Goal: Task Accomplishment & Management: Use online tool/utility

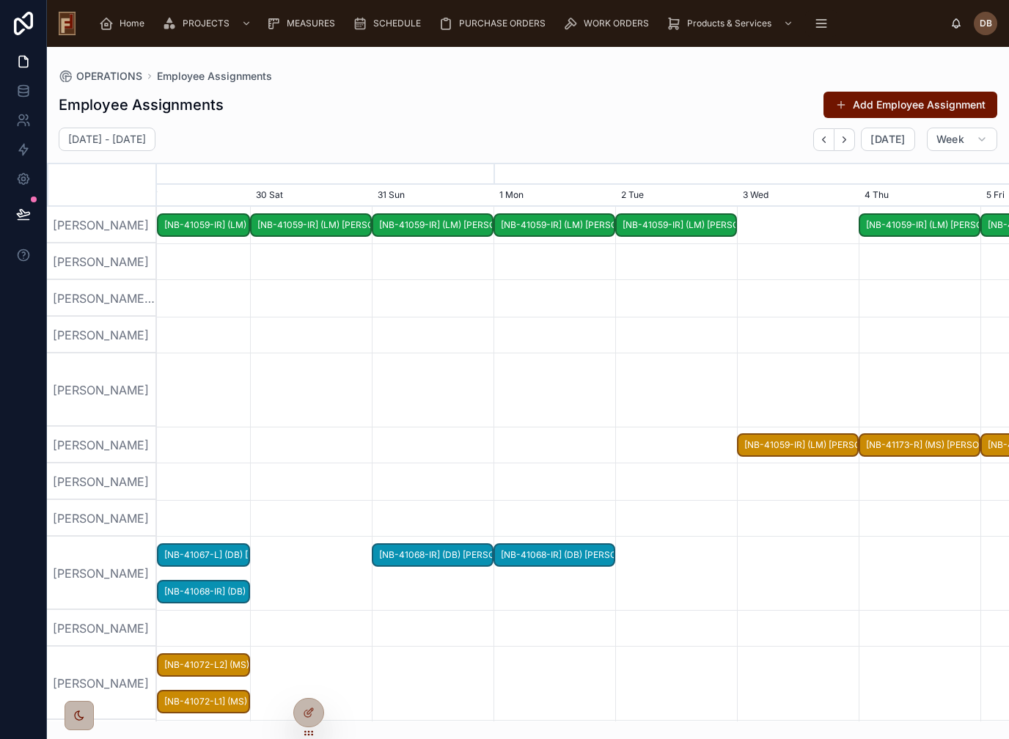
scroll to position [0, 1279]
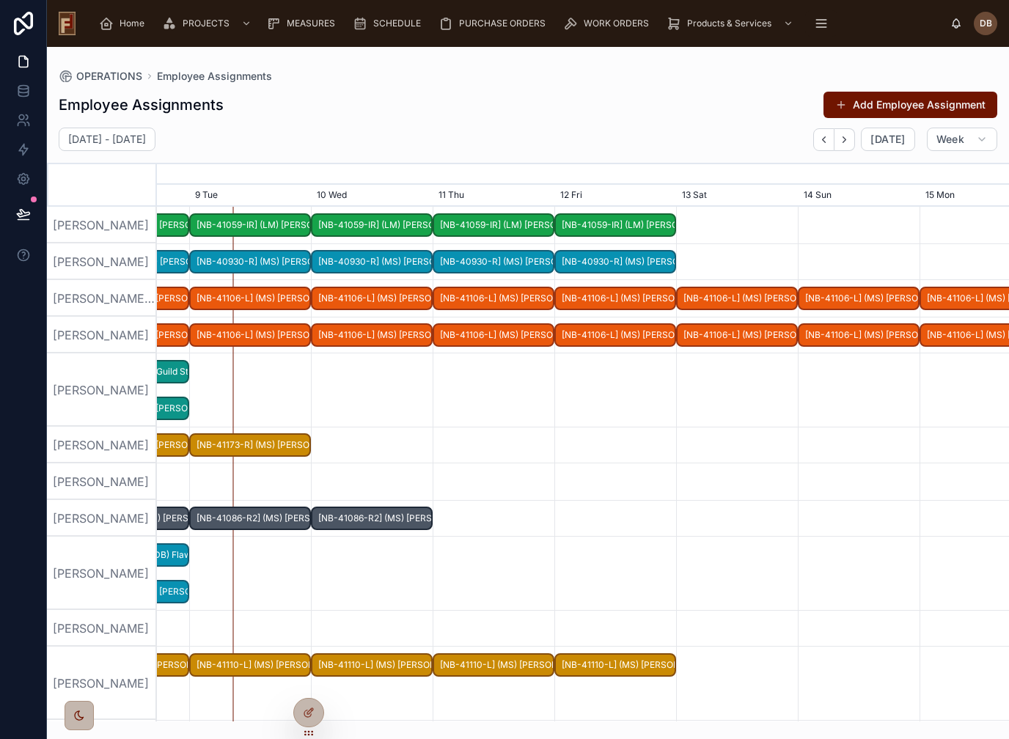
click at [104, 354] on div "[PERSON_NAME]" at bounding box center [102, 390] width 110 height 73
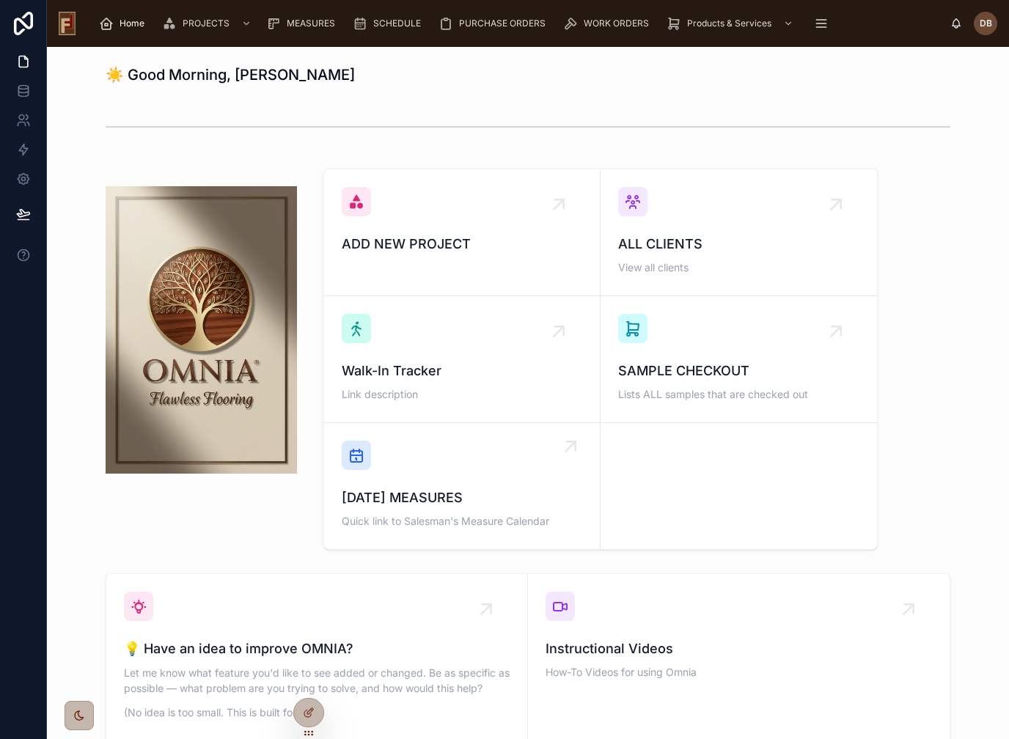
click at [469, 460] on div "TODAY'S MEASURES Quick link to Salesman's Measure Calendar" at bounding box center [462, 486] width 241 height 91
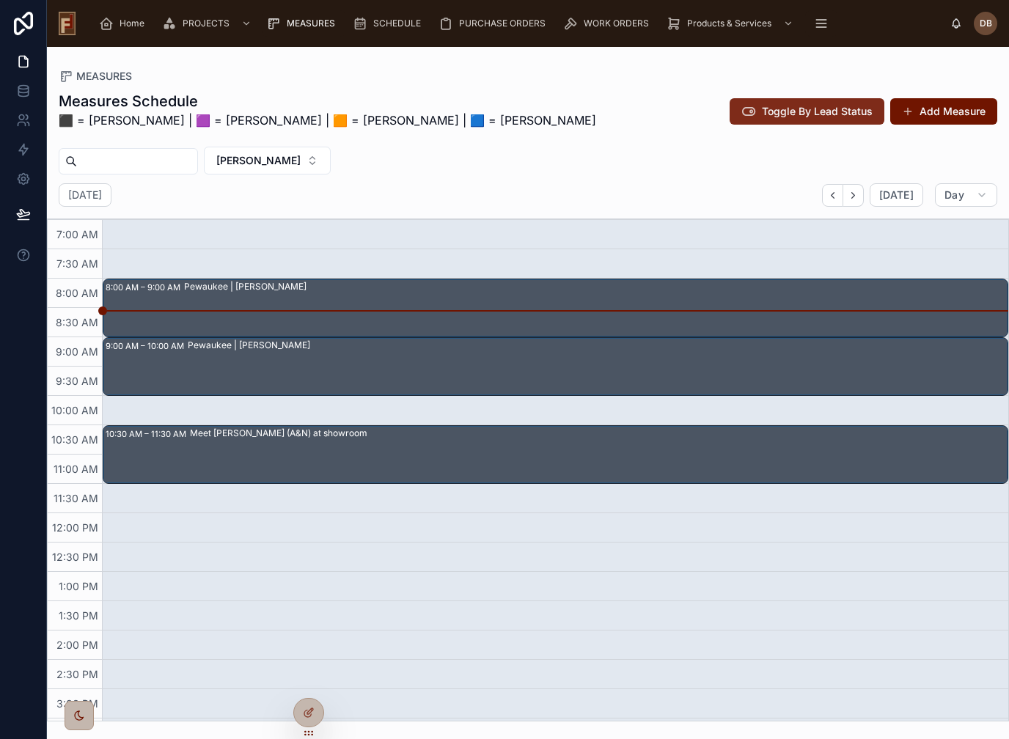
click at [827, 110] on span "Toggle By Lead Status" at bounding box center [817, 111] width 111 height 15
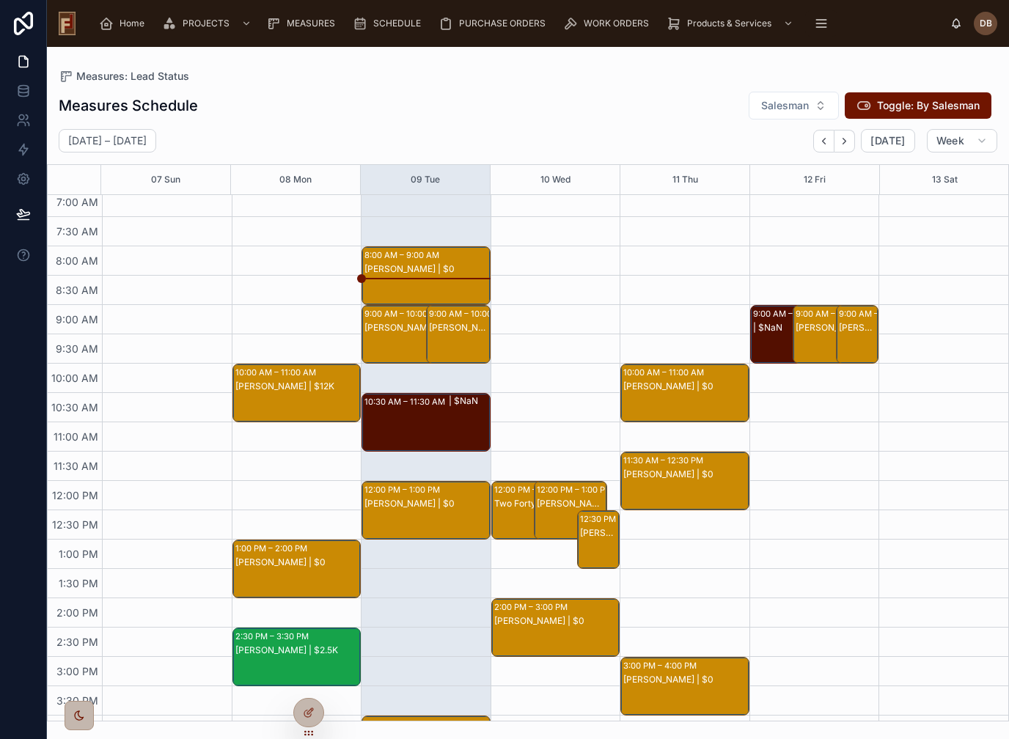
scroll to position [3, 0]
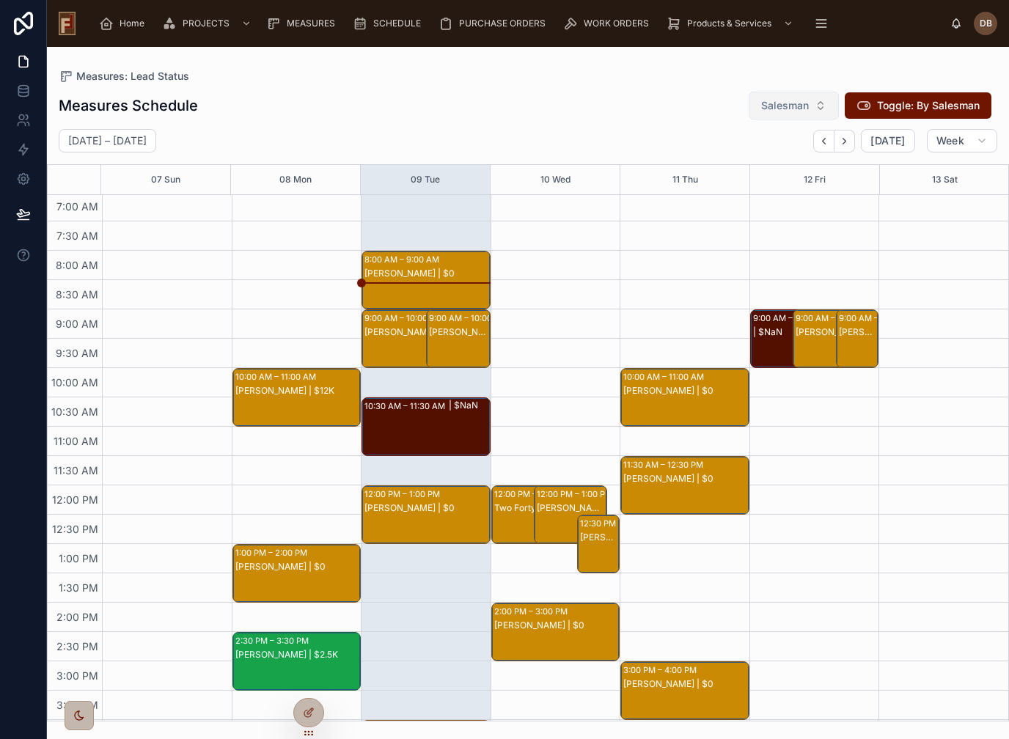
click at [786, 106] on span "Salesman" at bounding box center [785, 105] width 48 height 15
click at [767, 171] on div "[PERSON_NAME]" at bounding box center [794, 164] width 176 height 23
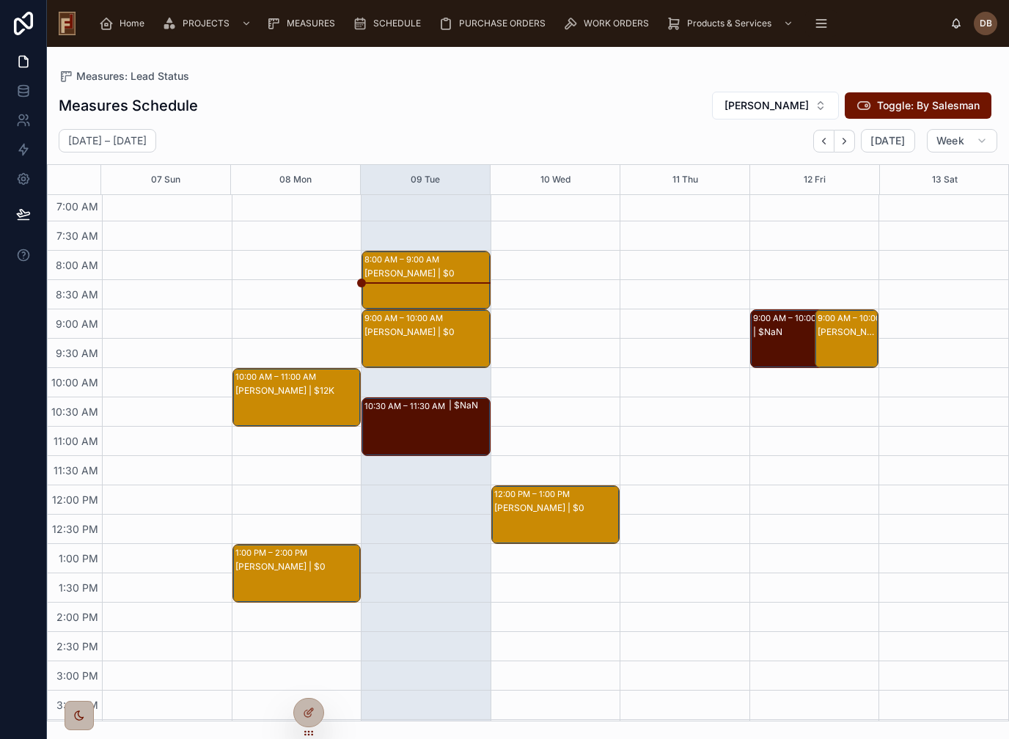
click at [269, 389] on div "[PERSON_NAME] | $12K" at bounding box center [297, 391] width 125 height 12
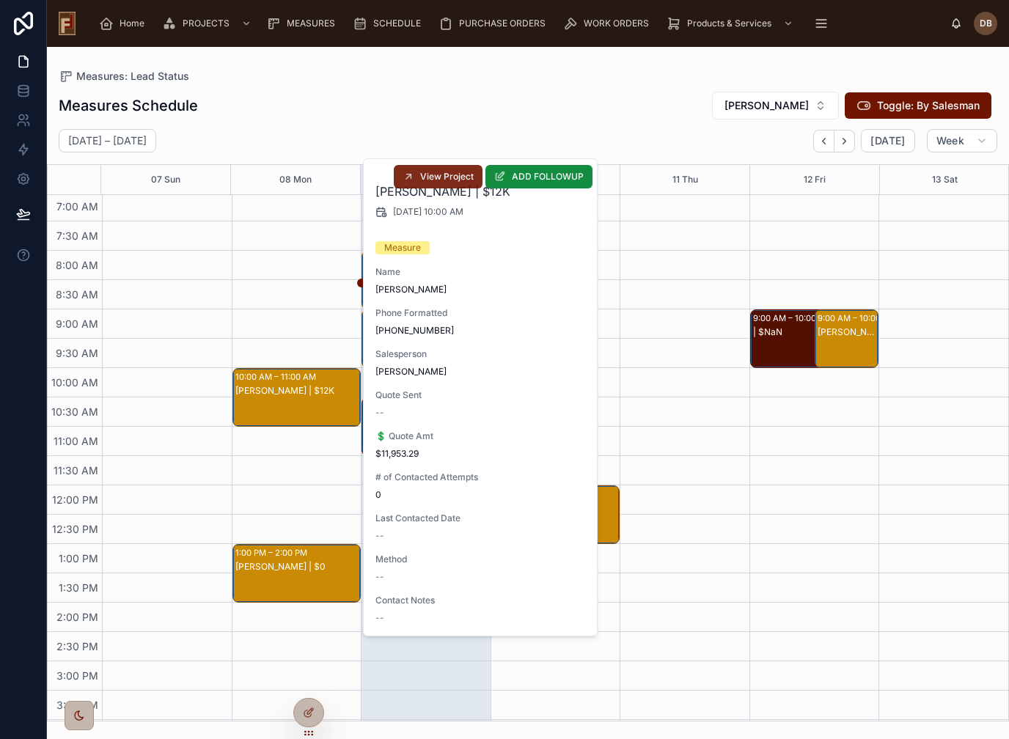
click at [448, 181] on span "View Project" at bounding box center [447, 177] width 54 height 12
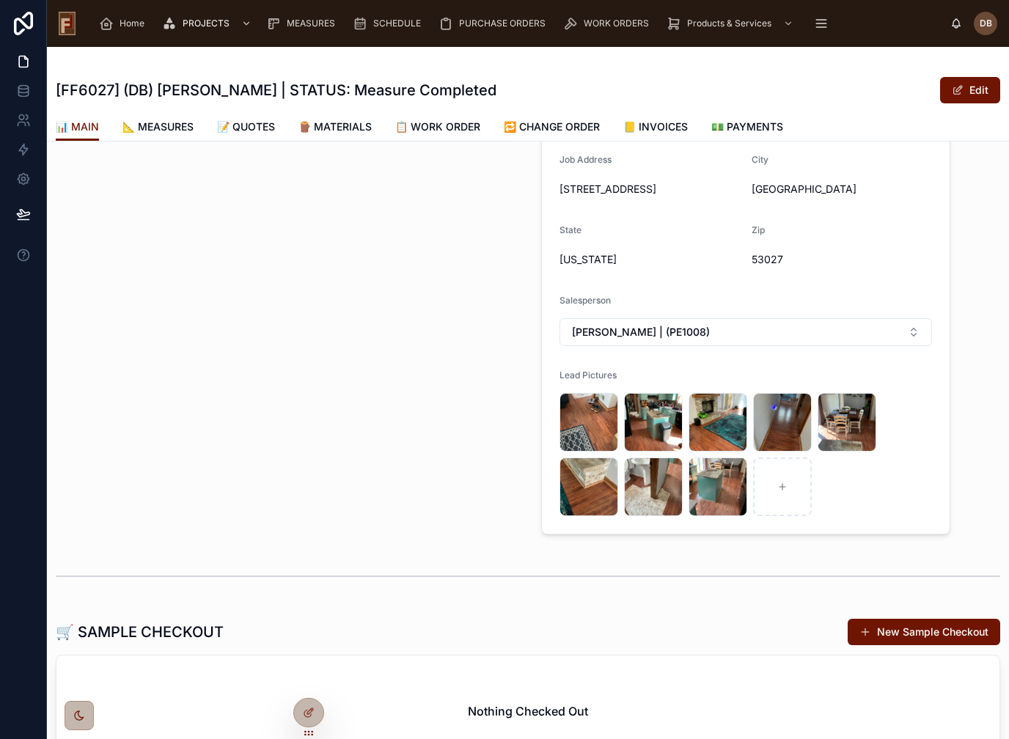
scroll to position [318, 0]
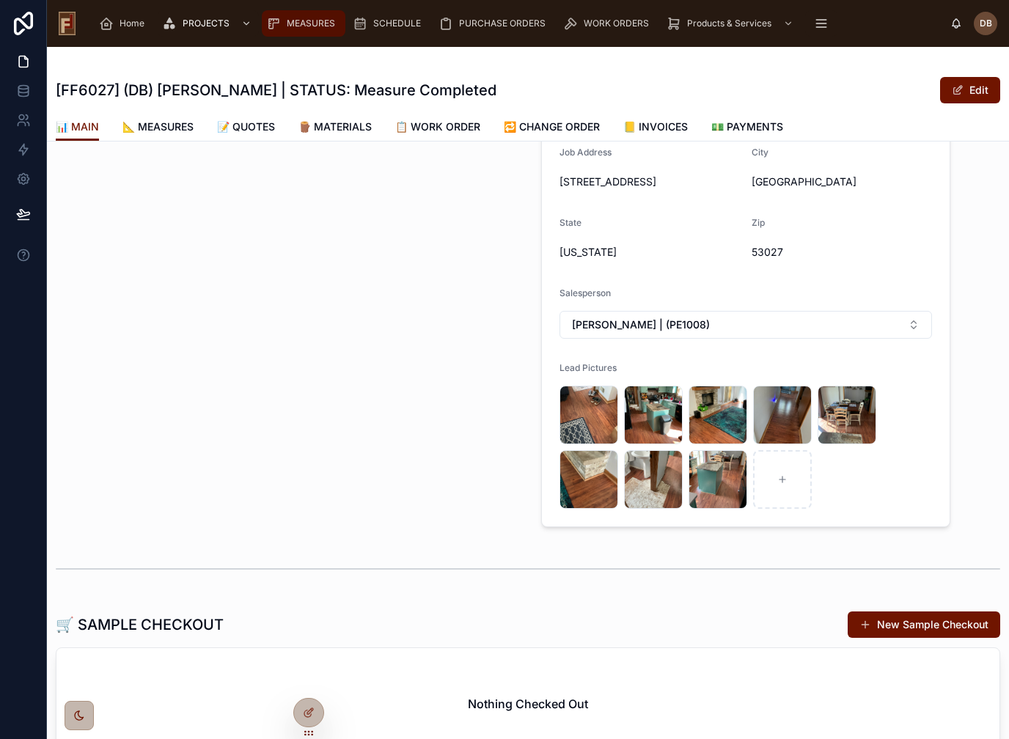
click at [305, 27] on span "MEASURES" at bounding box center [311, 24] width 48 height 12
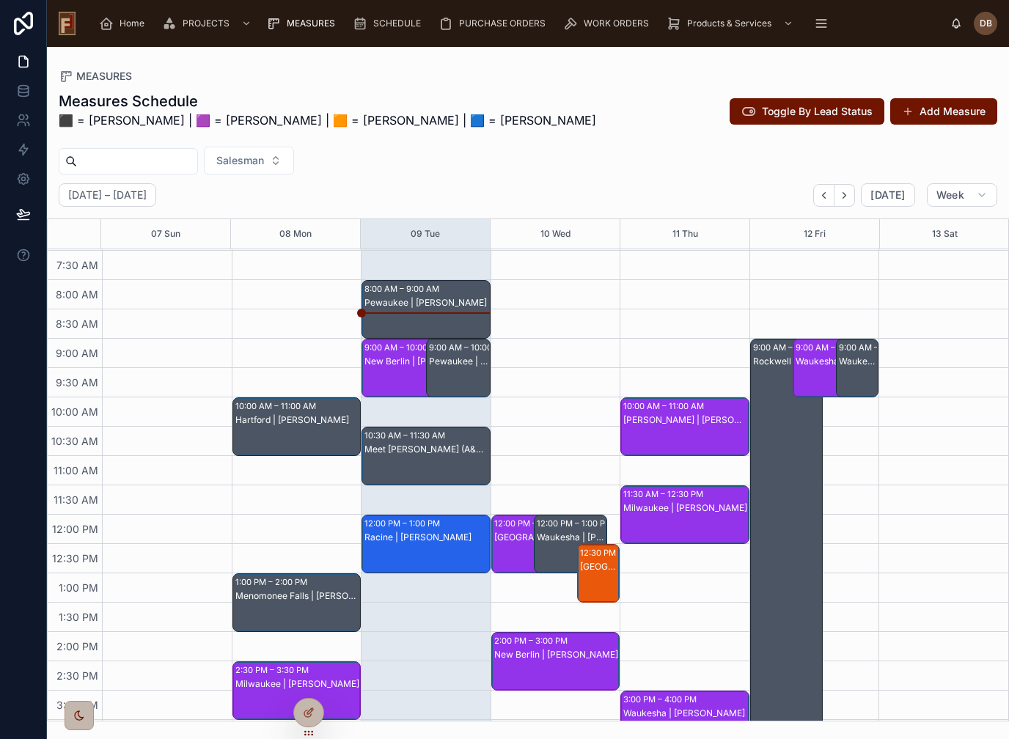
scroll to position [21, 0]
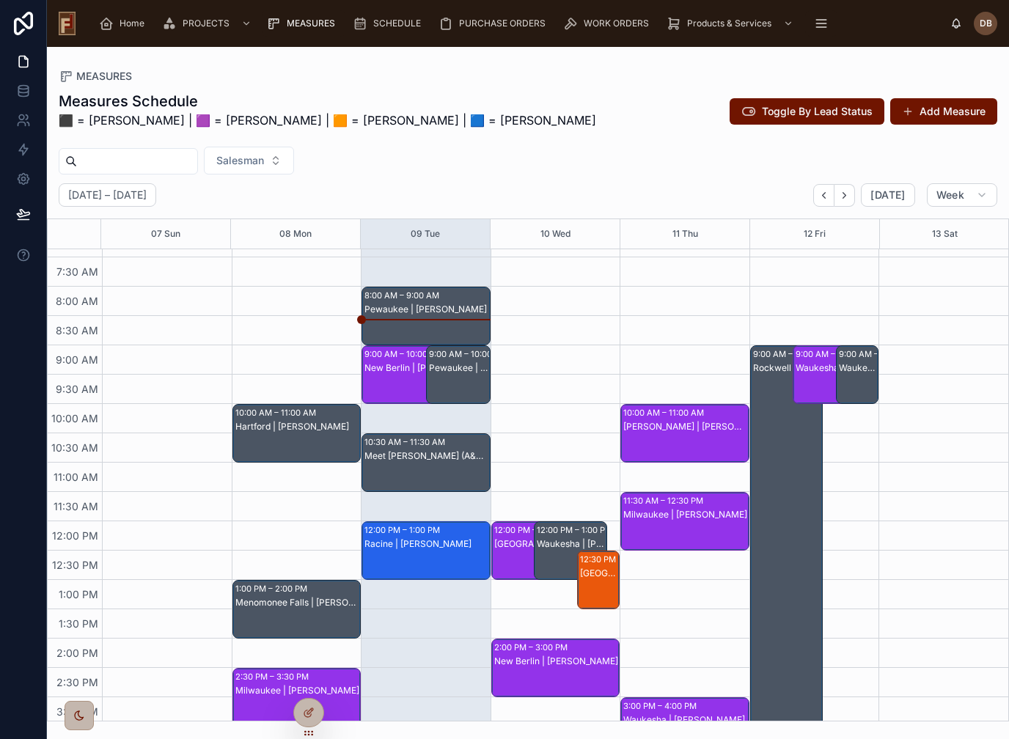
click at [307, 607] on div "Menomonee Falls | [PERSON_NAME]" at bounding box center [297, 603] width 125 height 12
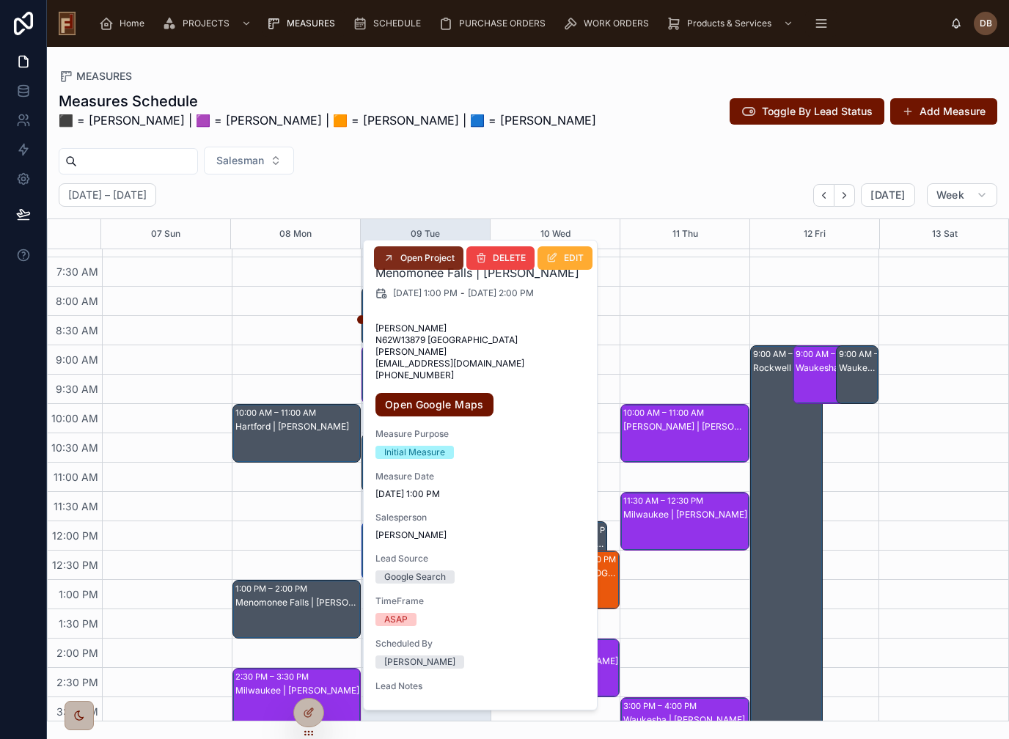
click at [438, 265] on button "Open Project" at bounding box center [418, 257] width 89 height 23
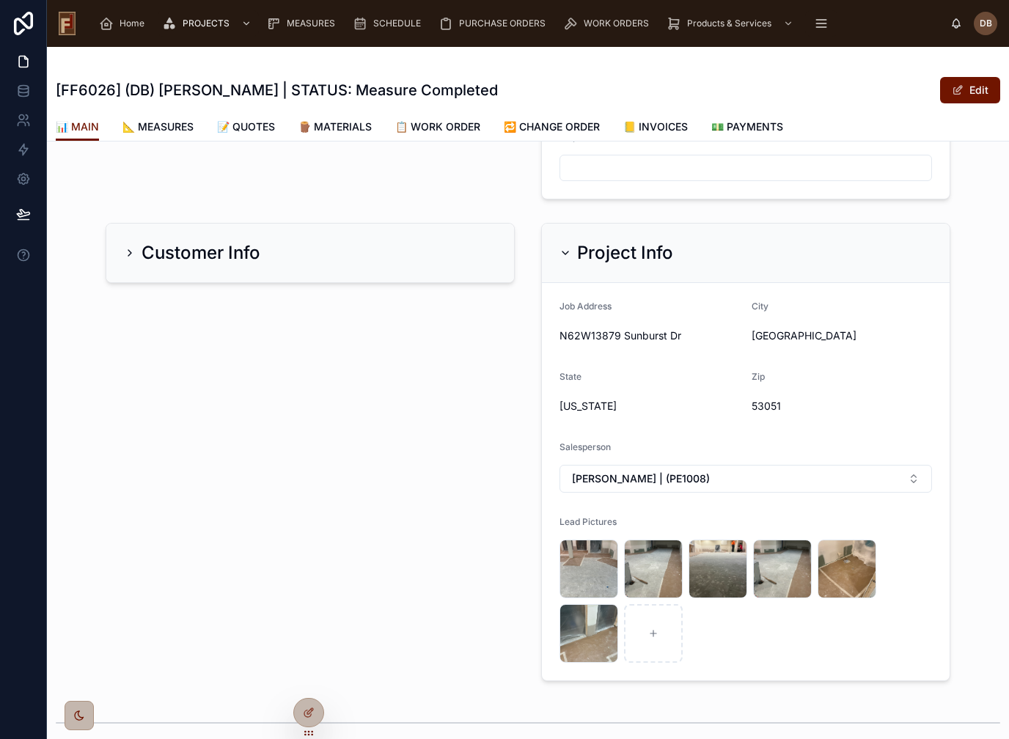
scroll to position [167, 0]
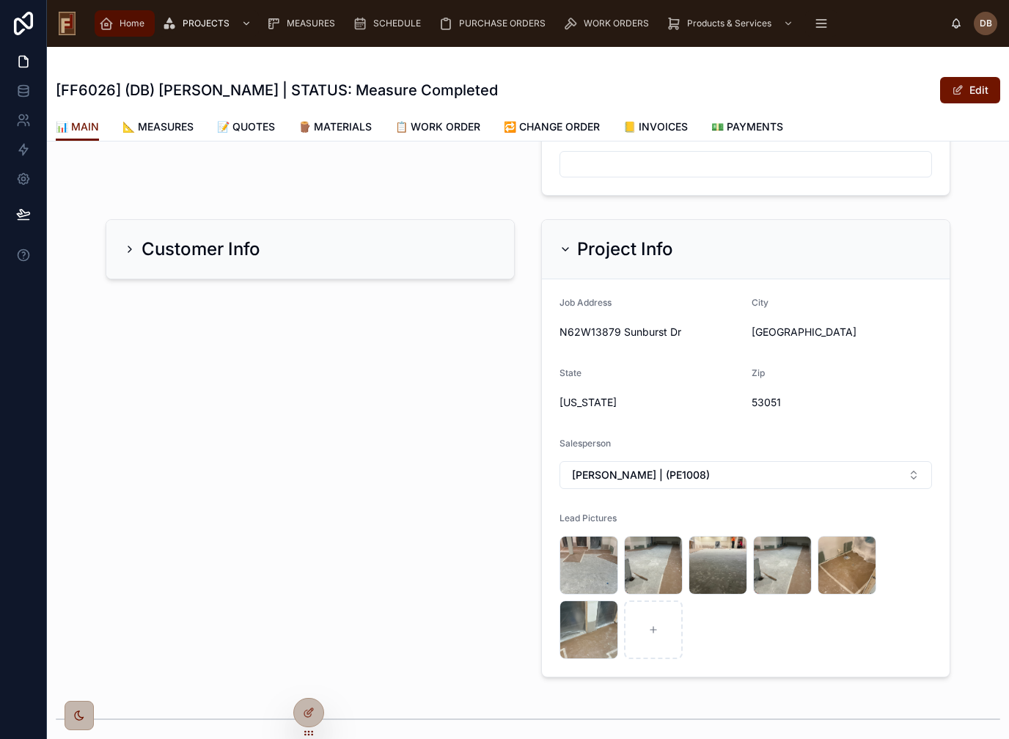
click at [116, 28] on div "Home" at bounding box center [124, 23] width 51 height 23
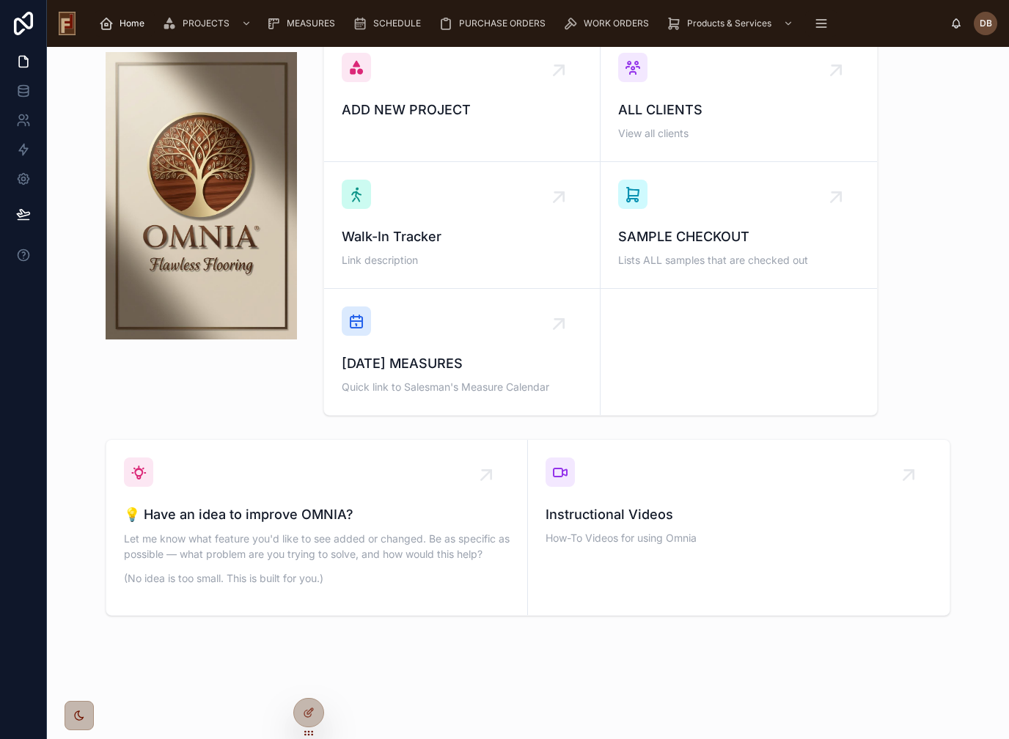
scroll to position [117, 0]
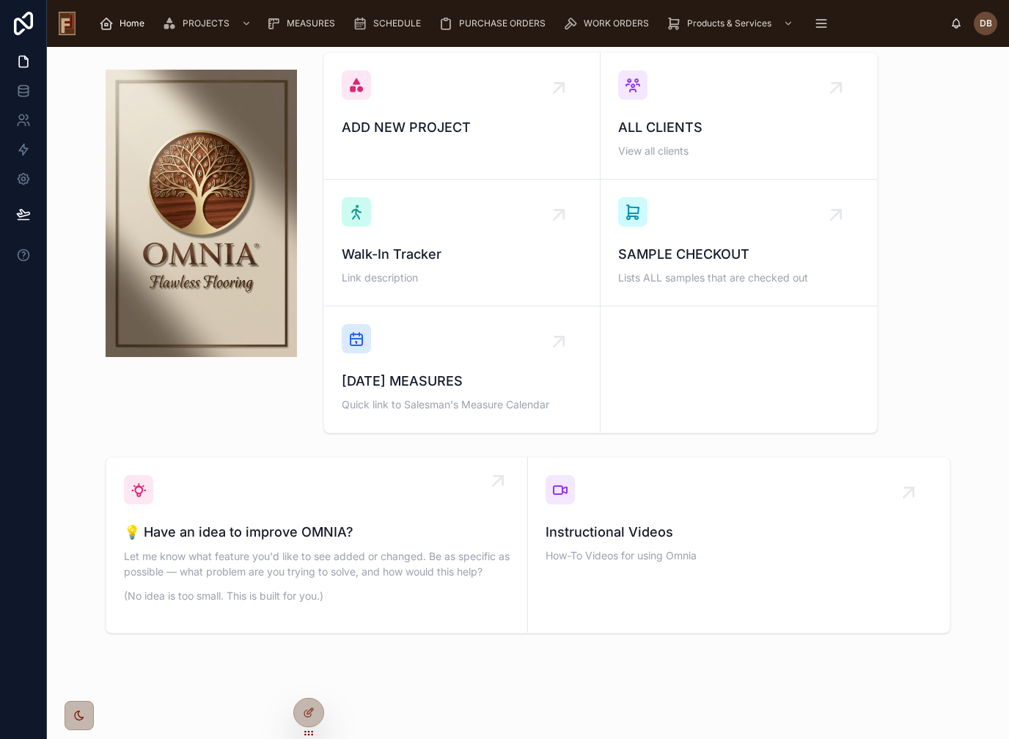
click at [362, 542] on span "💡 Have an idea to improve OMNIA?" at bounding box center [317, 532] width 386 height 21
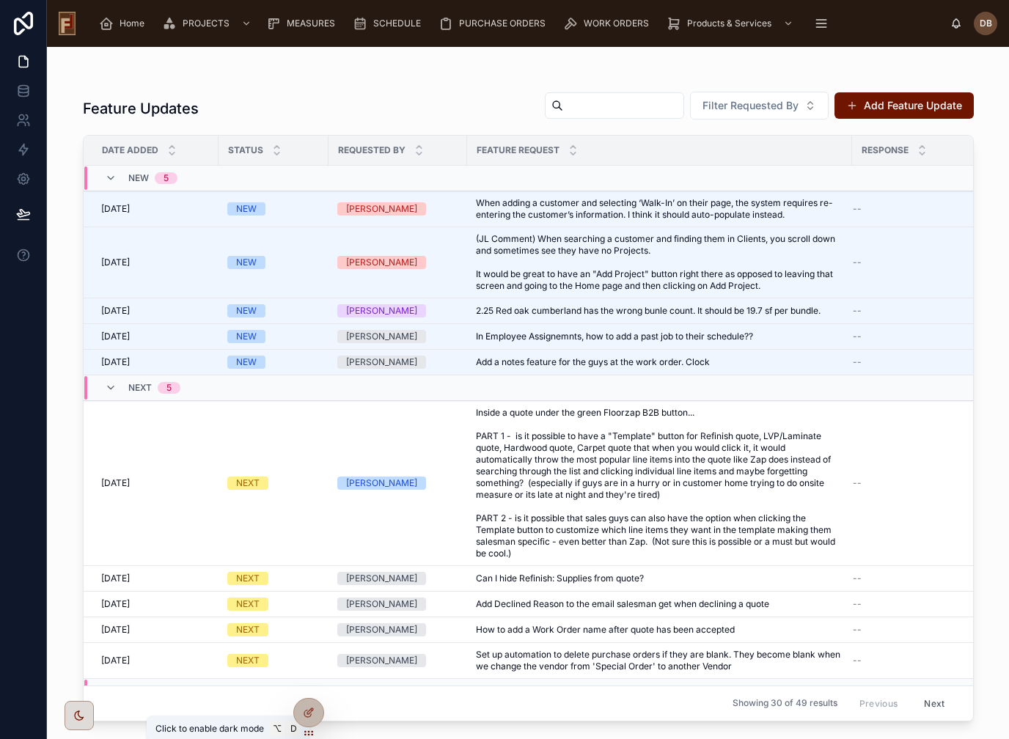
click at [78, 719] on icon at bounding box center [79, 716] width 12 height 12
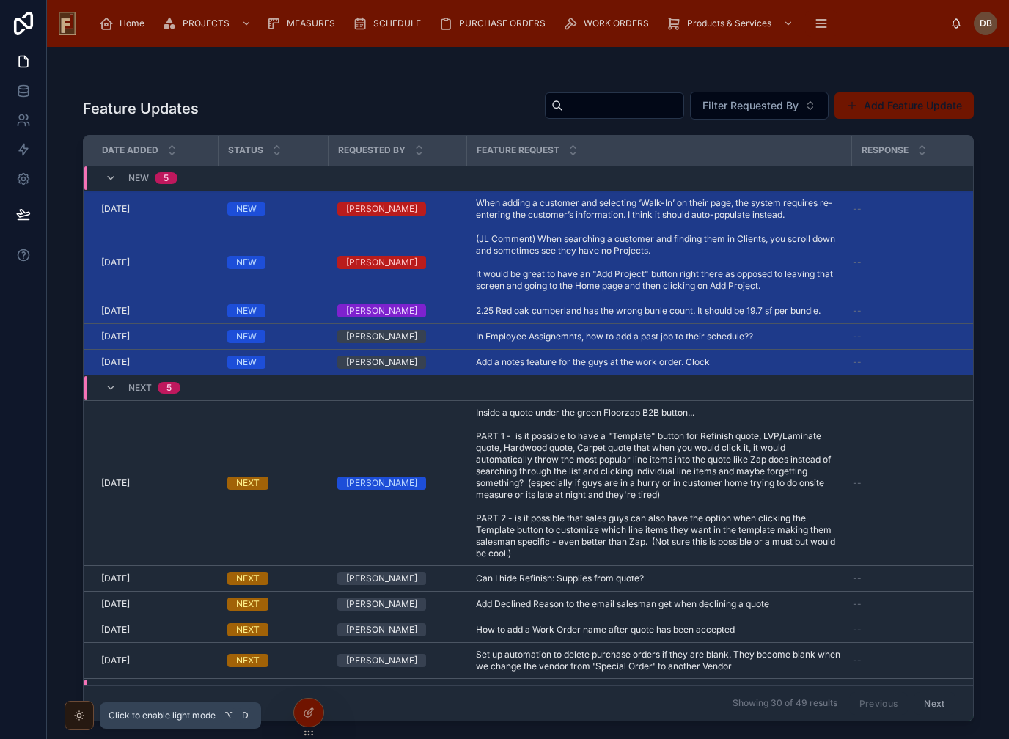
click at [78, 717] on icon at bounding box center [79, 716] width 4 height 4
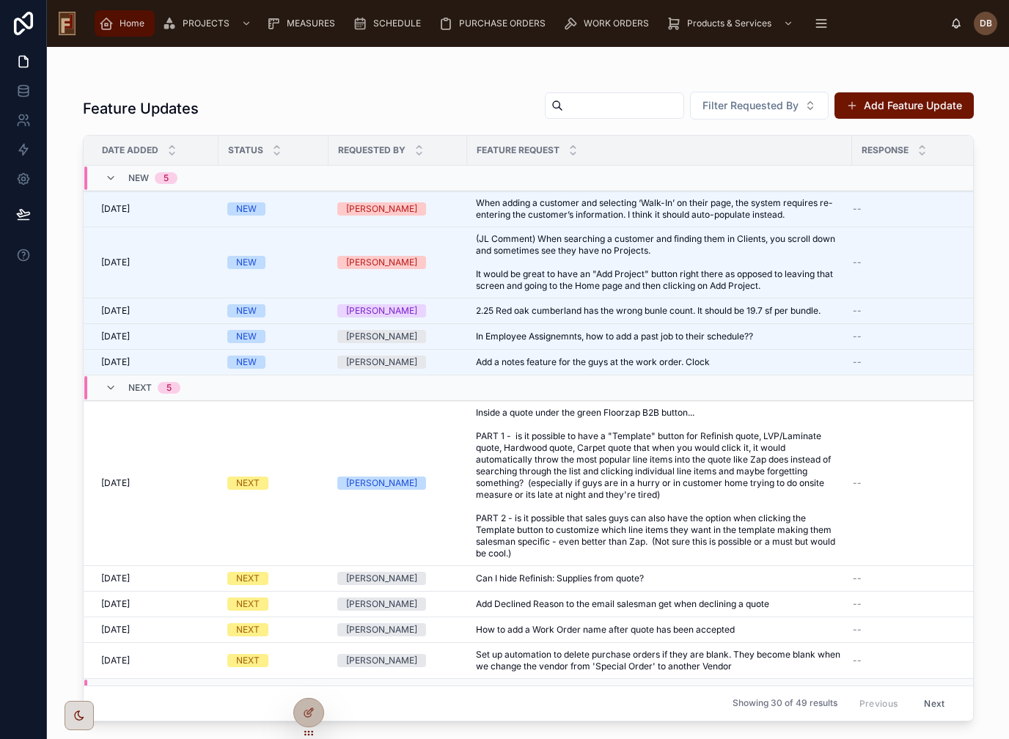
click at [131, 25] on span "Home" at bounding box center [132, 24] width 25 height 12
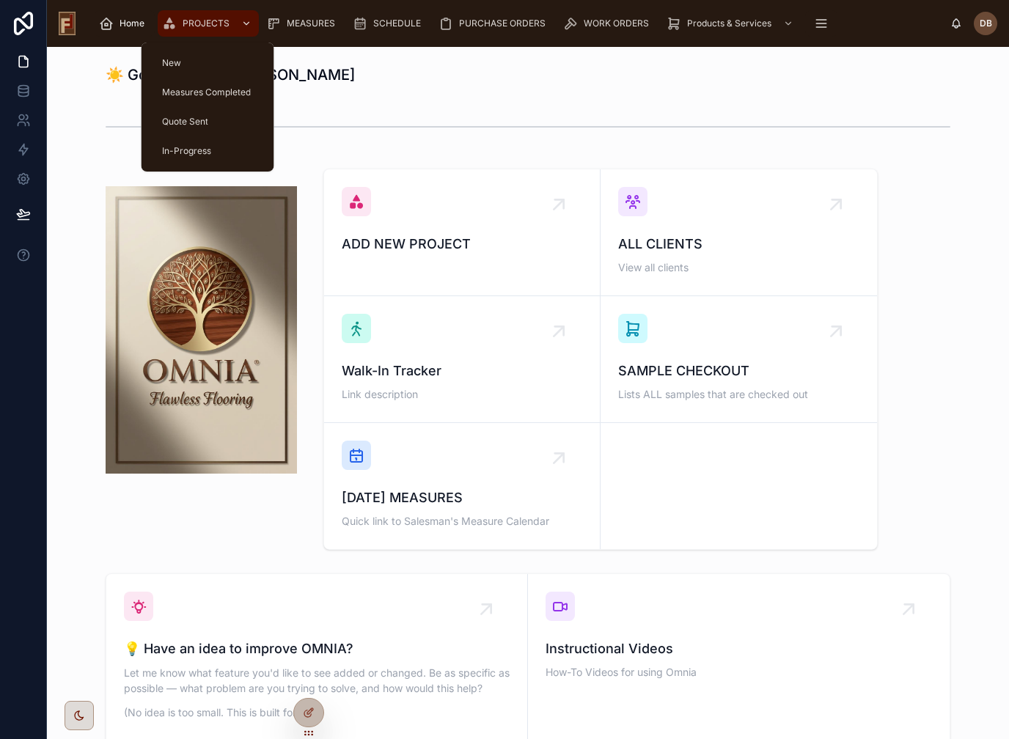
click at [208, 23] on span "PROJECTS" at bounding box center [206, 24] width 47 height 12
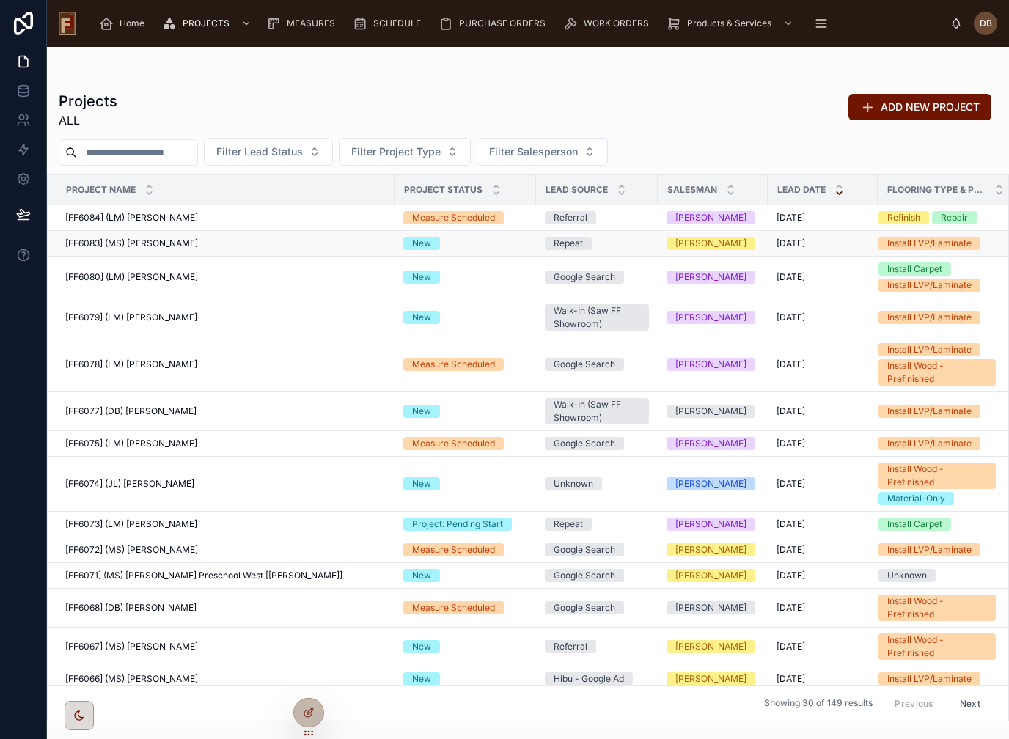
click at [194, 244] on div "[FF6083] (MS) [PERSON_NAME] [FF6083] (MS) [PERSON_NAME]" at bounding box center [225, 244] width 321 height 12
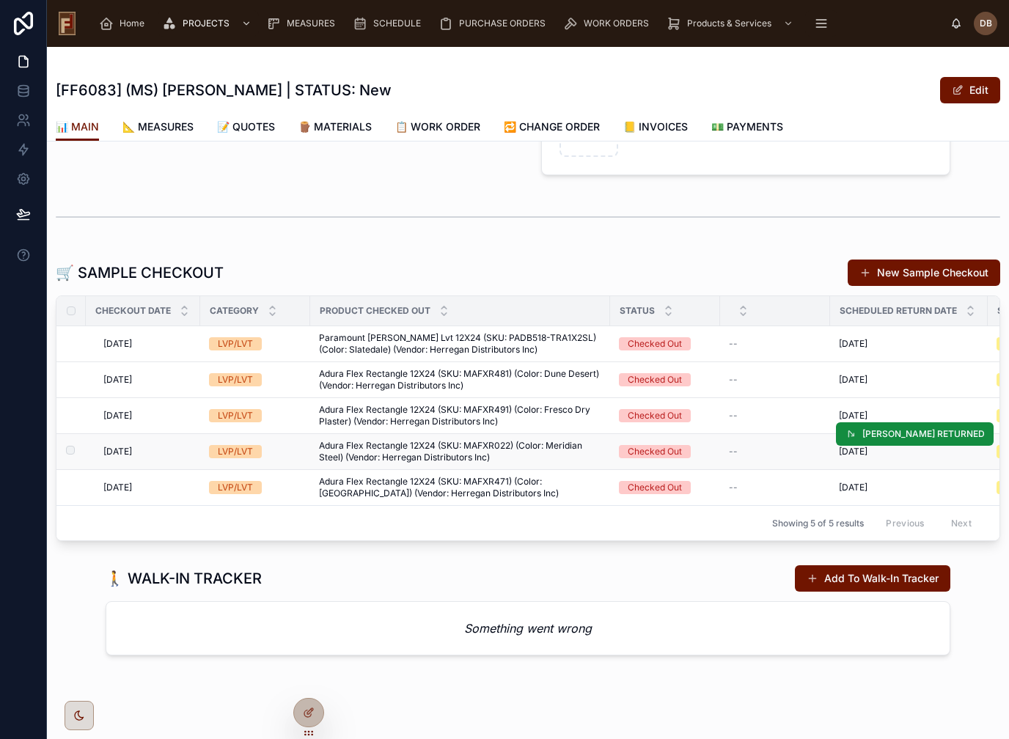
scroll to position [604, 0]
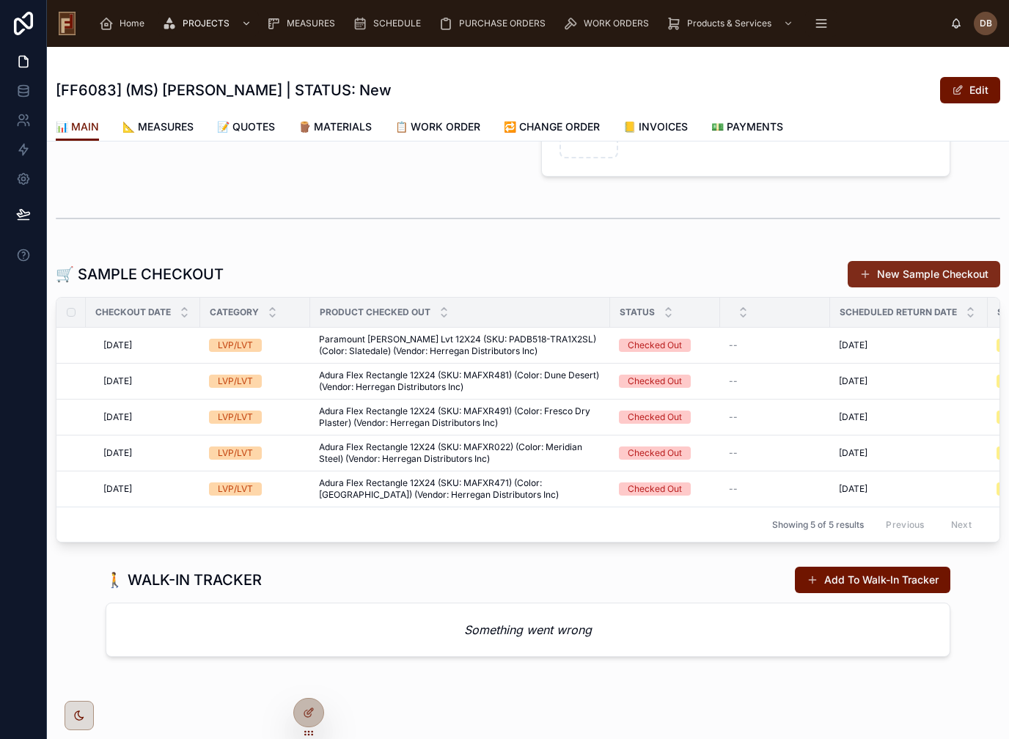
click at [894, 277] on button "New Sample Checkout" at bounding box center [924, 274] width 153 height 26
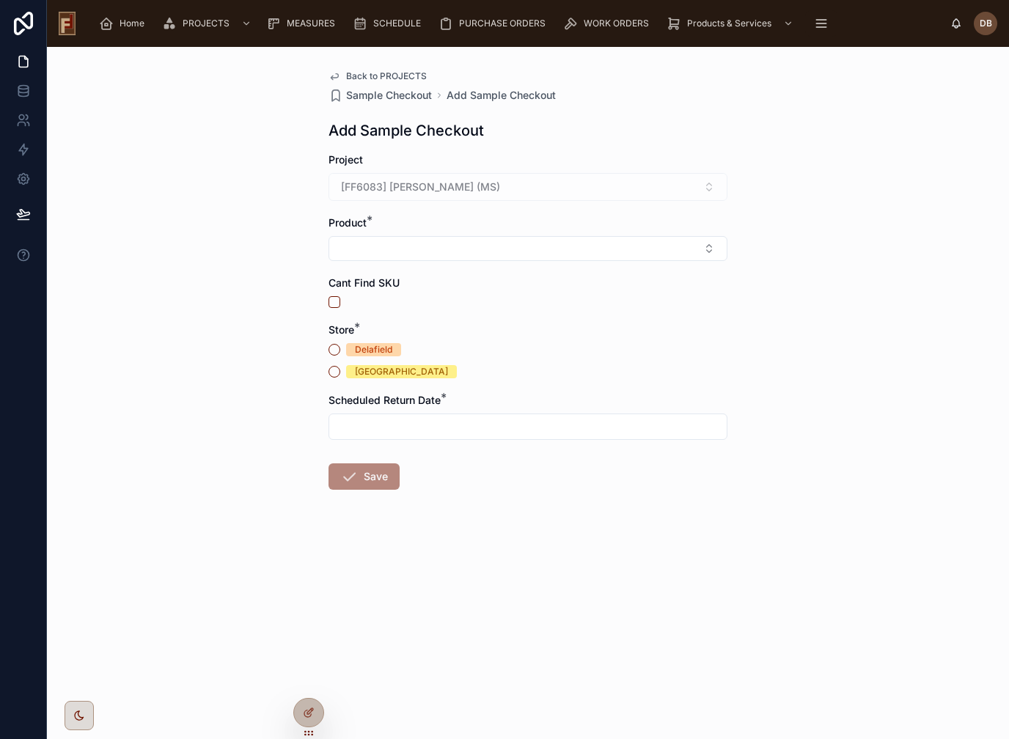
click at [469, 183] on div "[FF6083] [PERSON_NAME] (MS)" at bounding box center [528, 187] width 399 height 28
click at [129, 24] on span "Home" at bounding box center [132, 24] width 25 height 12
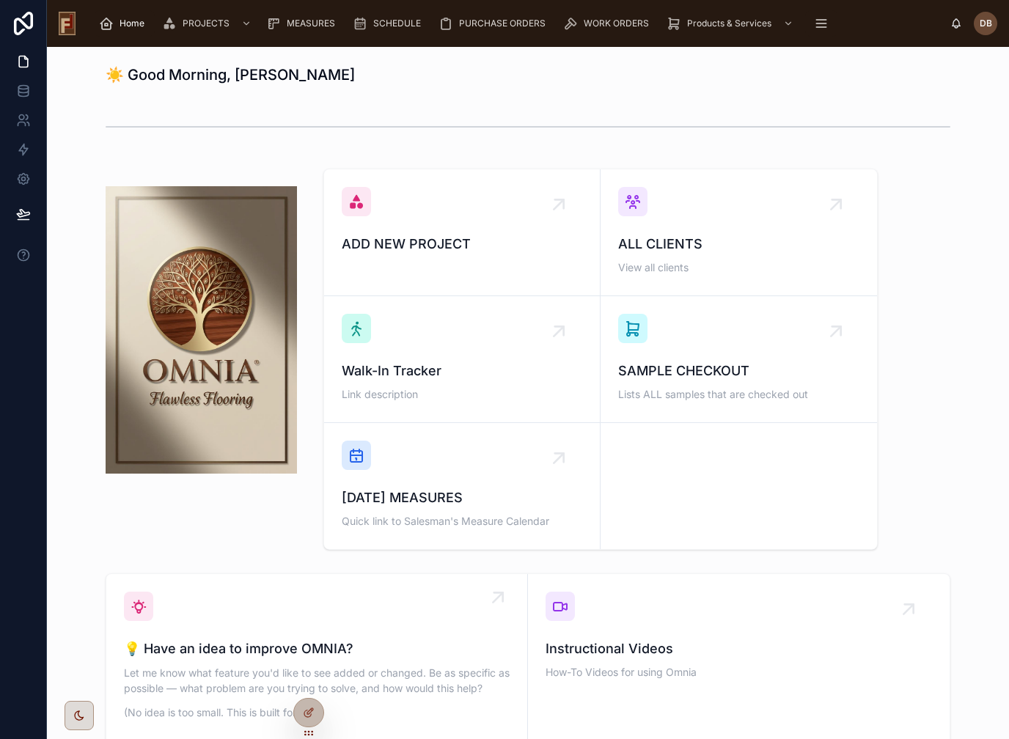
click at [191, 673] on p "Let me know what feature you'd like to see added or changed. Be as specific as …" at bounding box center [317, 680] width 386 height 31
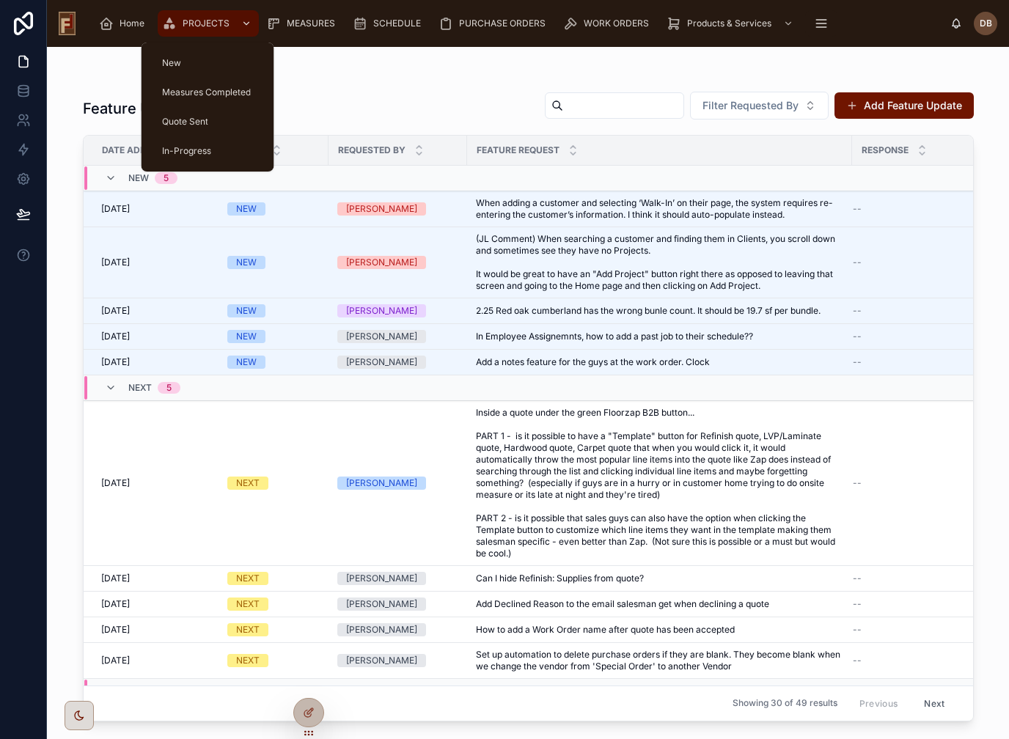
click at [202, 23] on span "PROJECTS" at bounding box center [206, 24] width 47 height 12
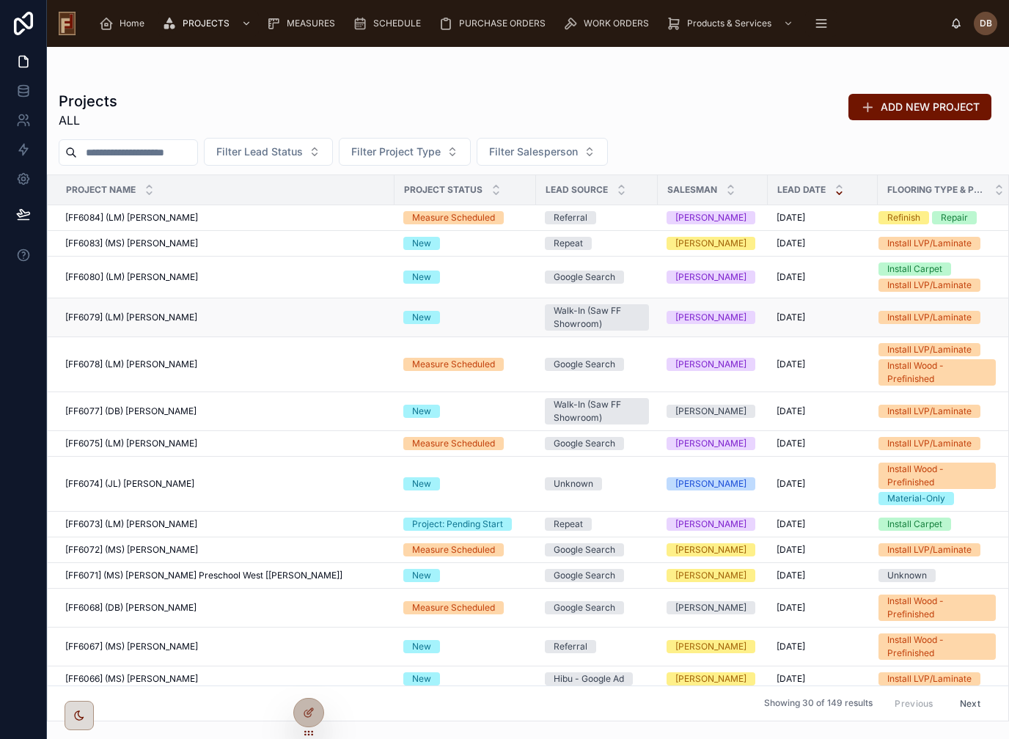
click at [163, 321] on span "[FF6079] (LM) [PERSON_NAME]" at bounding box center [131, 318] width 132 height 12
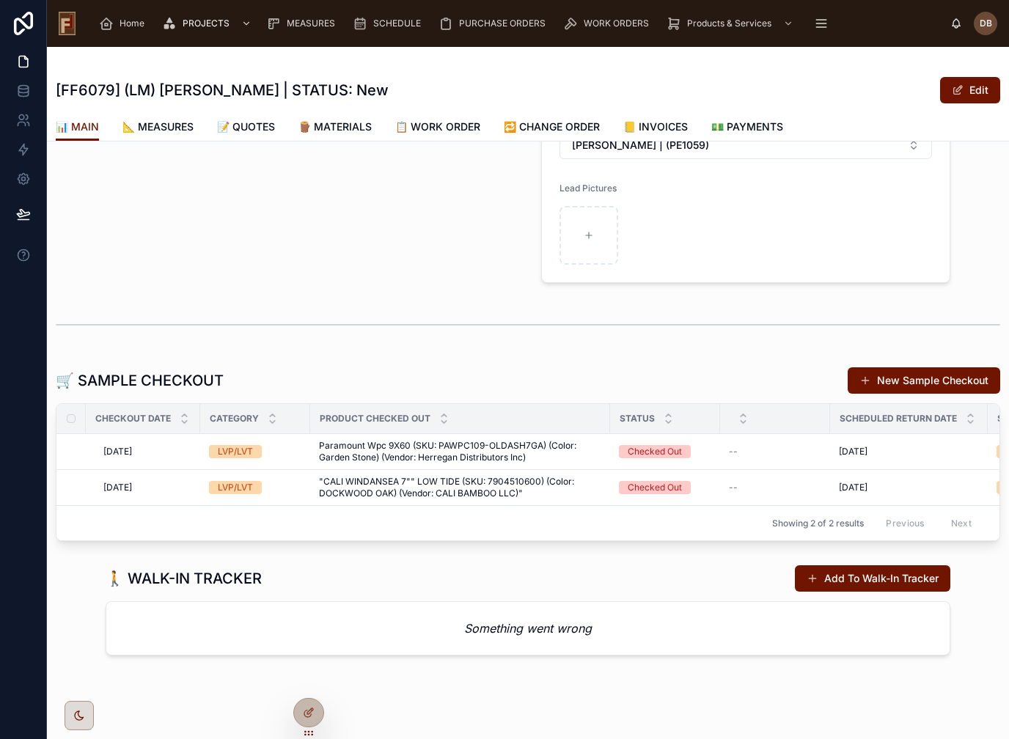
scroll to position [496, 0]
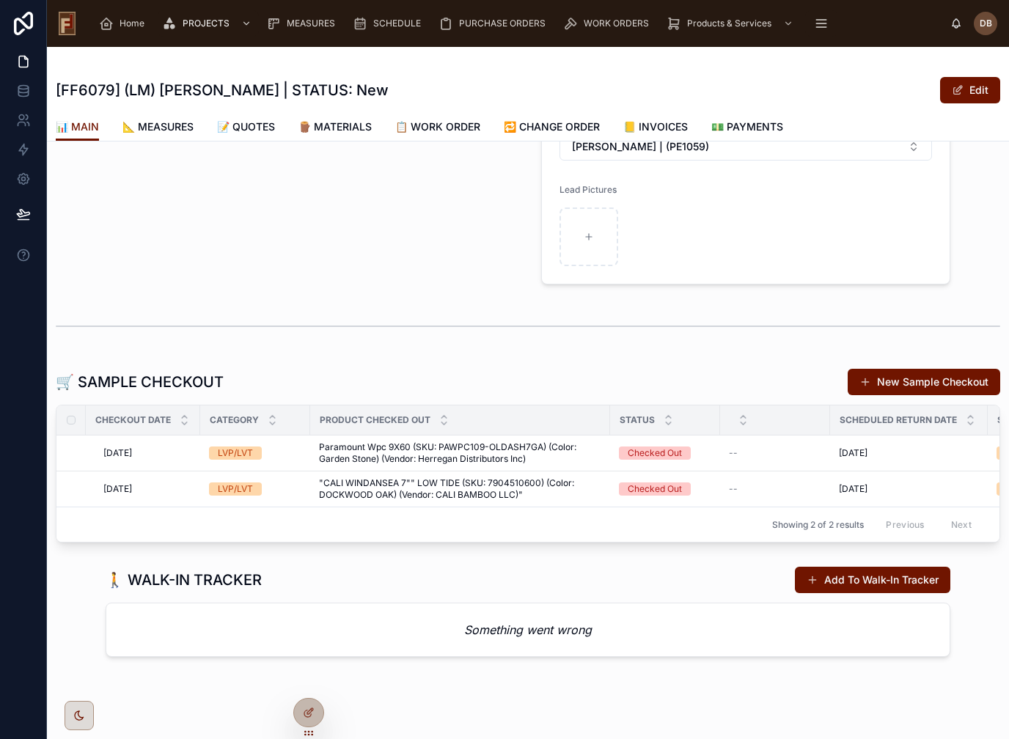
click at [896, 576] on button "Add To Walk-In Tracker" at bounding box center [873, 580] width 156 height 26
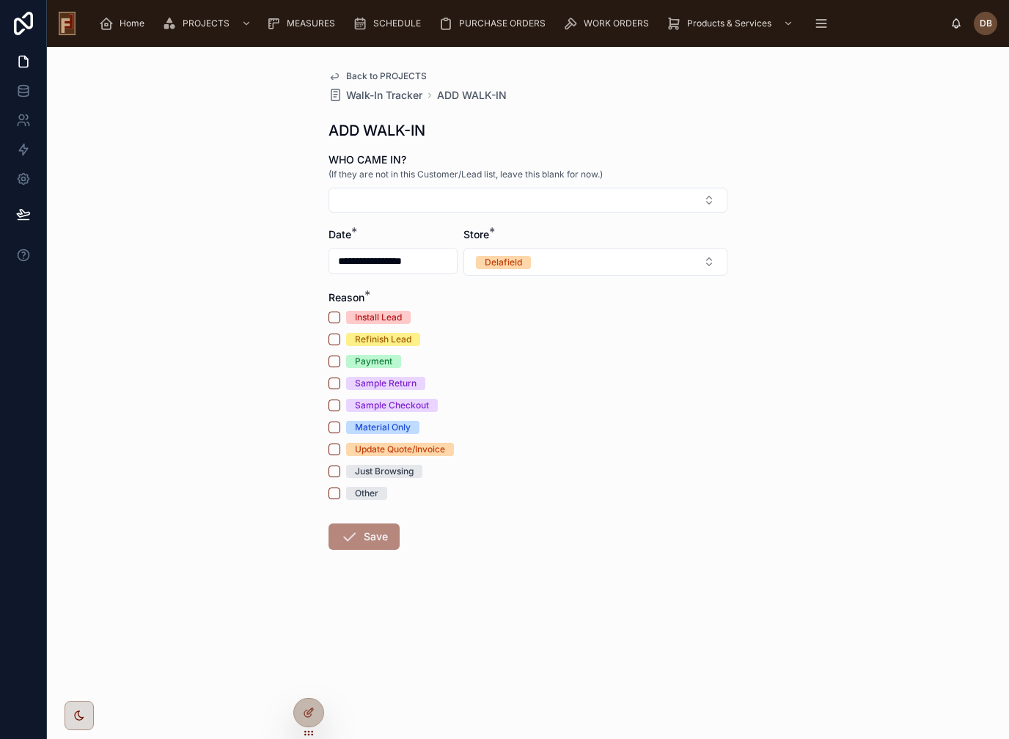
click at [410, 76] on span "Back to PROJECTS" at bounding box center [386, 76] width 81 height 12
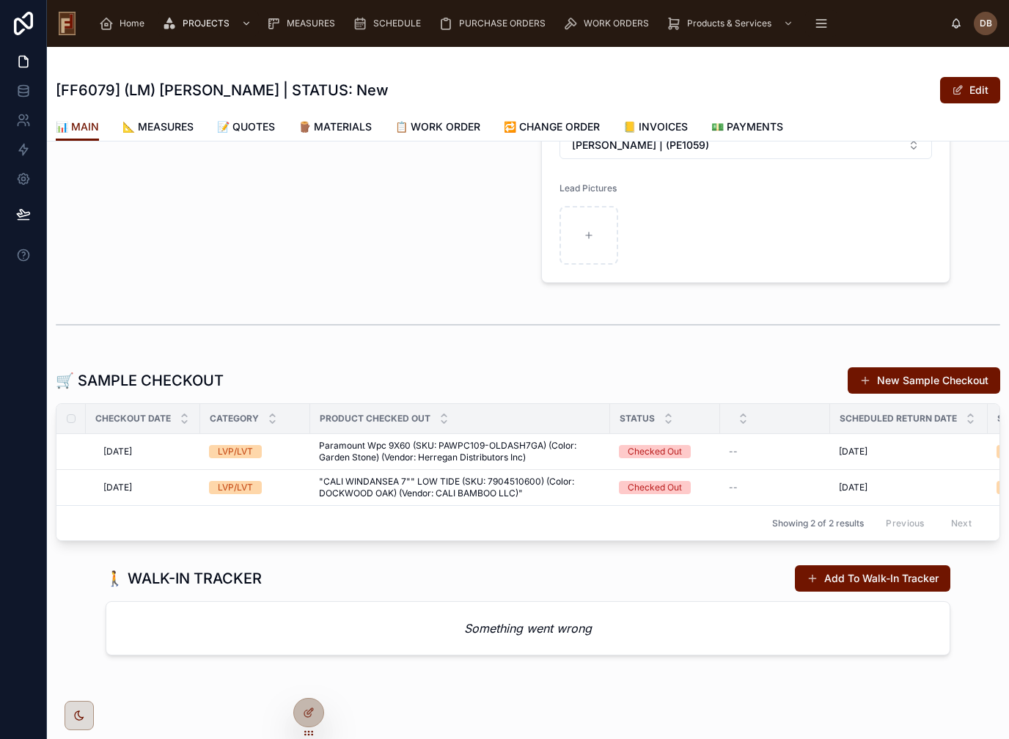
scroll to position [496, 0]
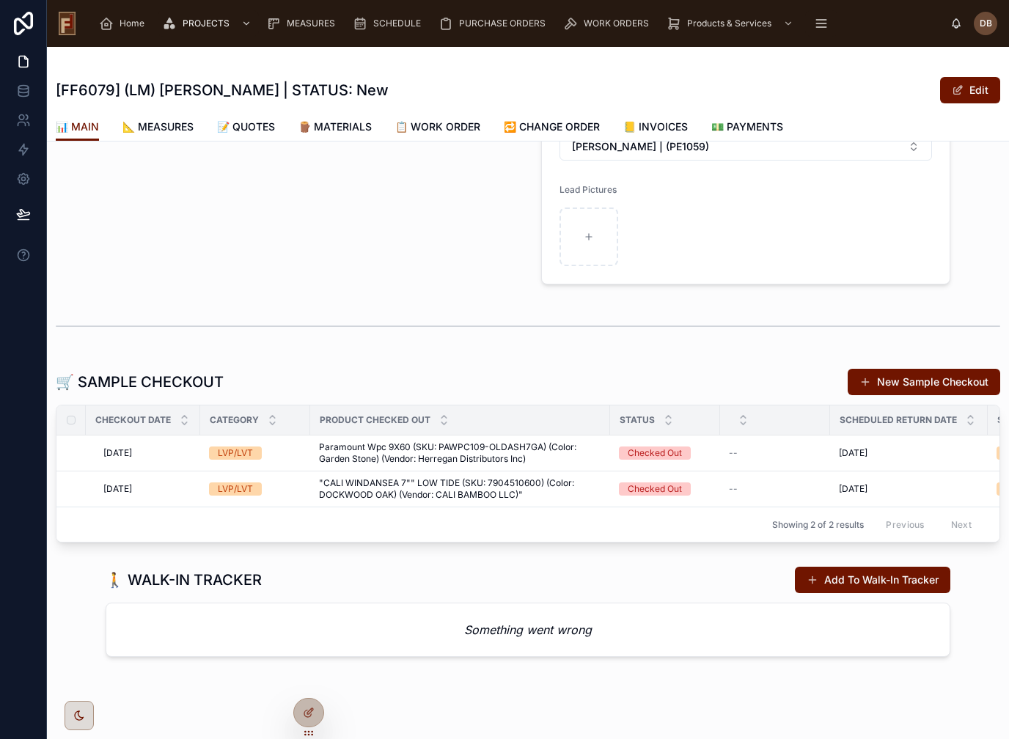
click at [826, 581] on button "Add To Walk-In Tracker" at bounding box center [873, 580] width 156 height 26
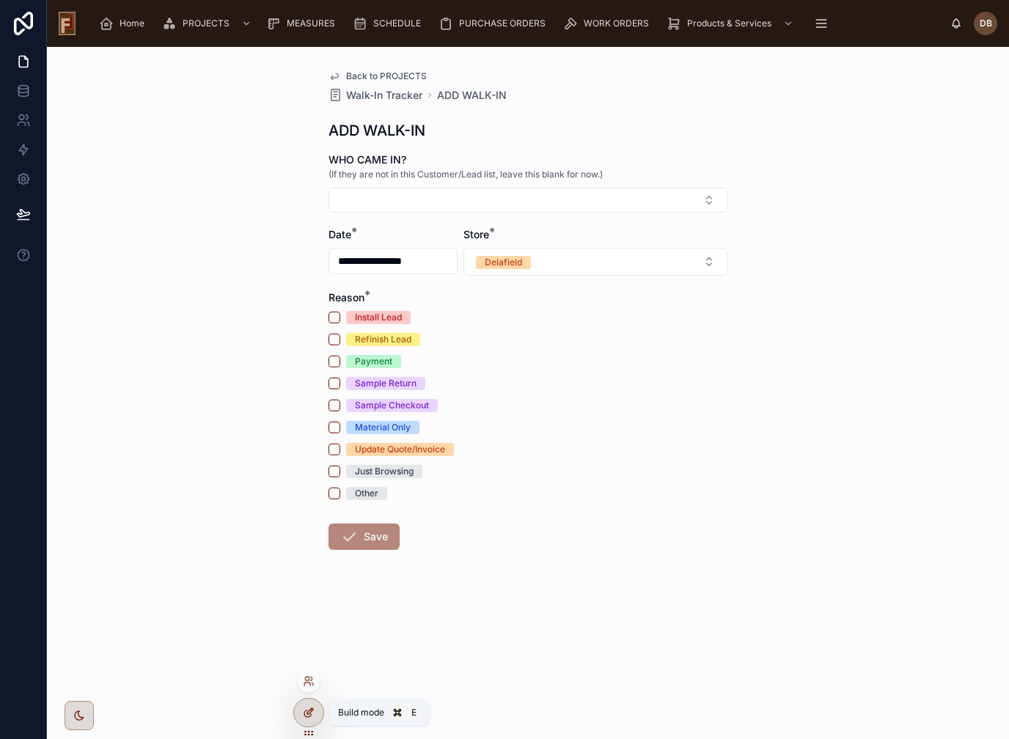
click at [309, 714] on icon at bounding box center [309, 713] width 12 height 12
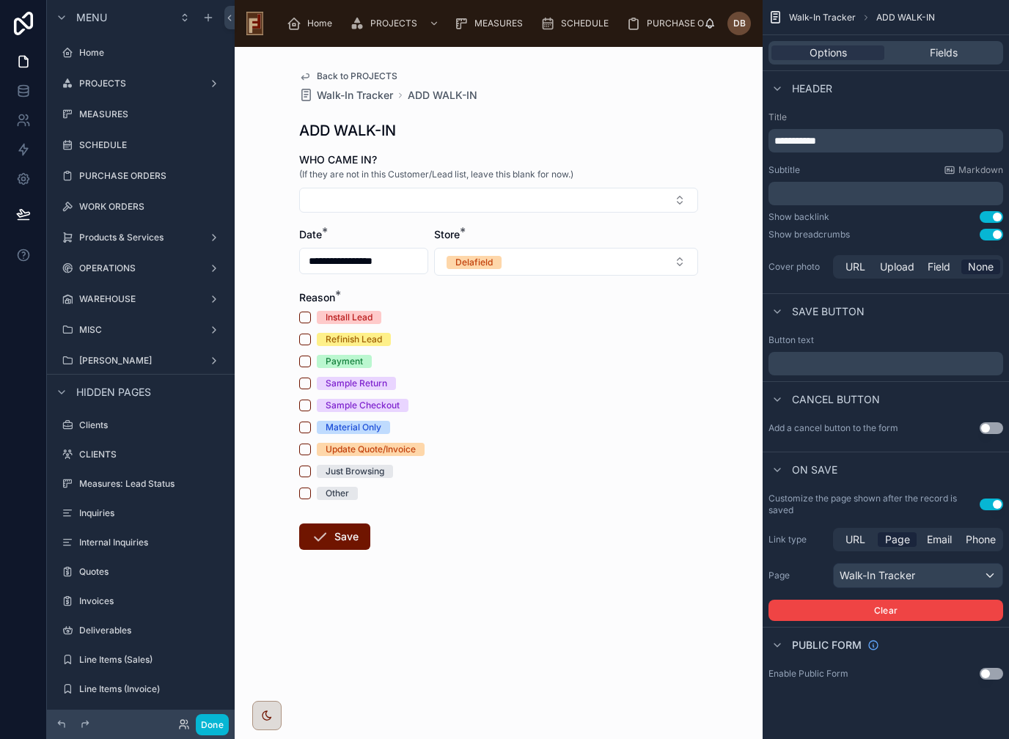
scroll to position [541, 0]
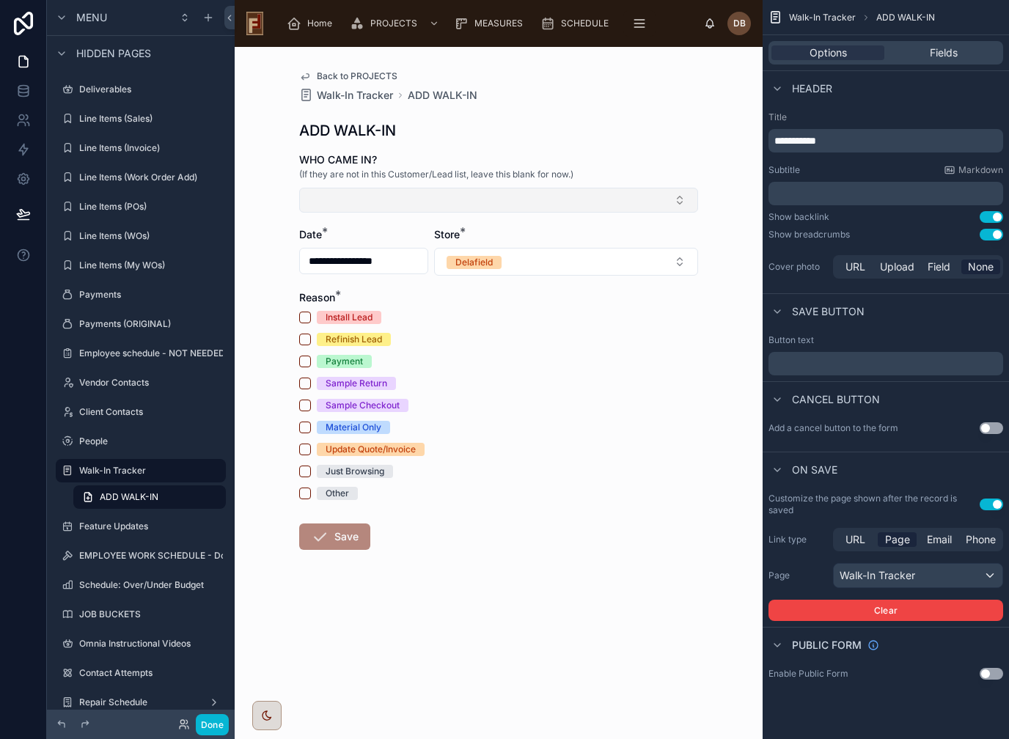
click at [434, 188] on button "Select Button" at bounding box center [498, 200] width 399 height 25
click at [534, 153] on div "WHO CAME IN?" at bounding box center [498, 160] width 399 height 15
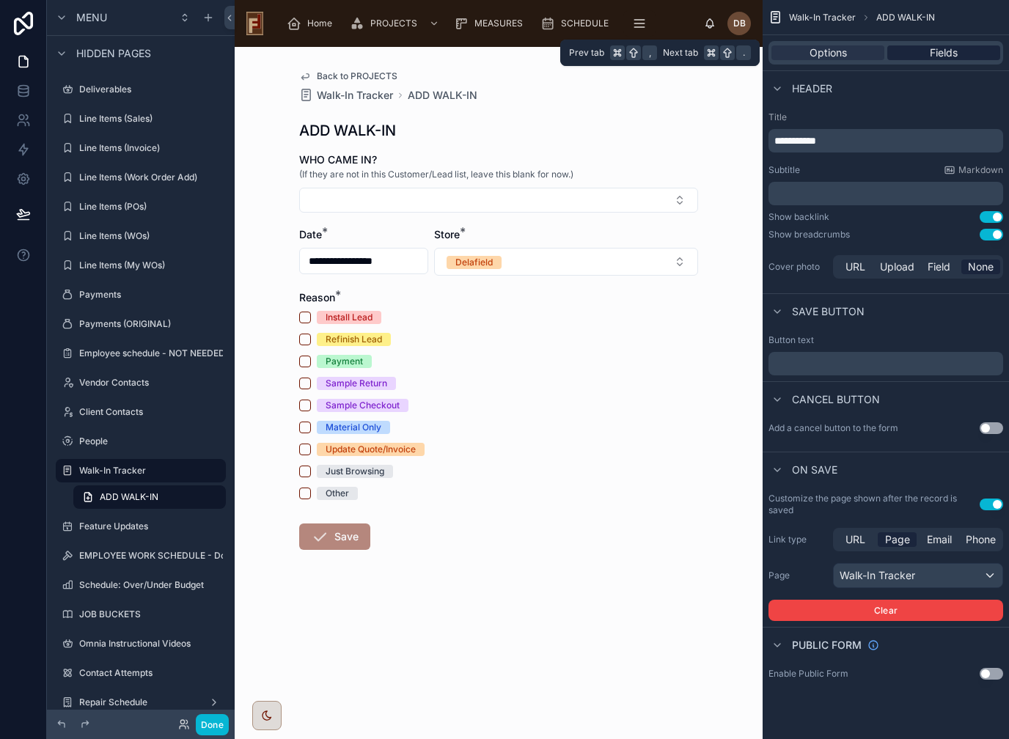
click at [949, 51] on span "Fields" at bounding box center [944, 52] width 28 height 15
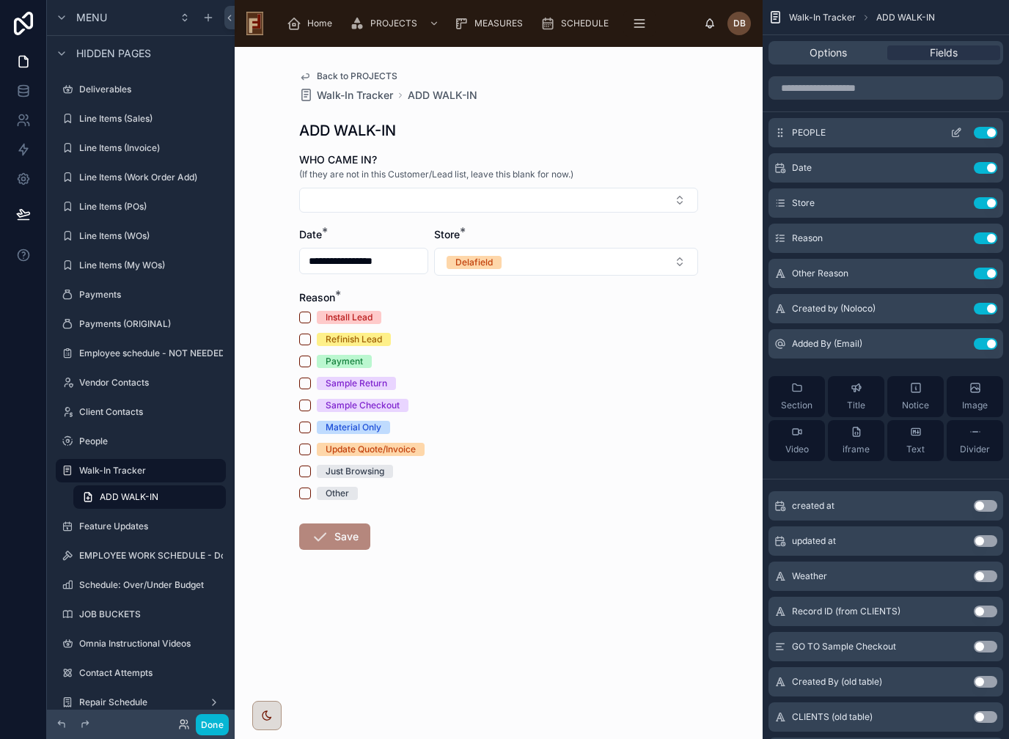
click at [956, 131] on icon "scrollable content" at bounding box center [957, 133] width 12 height 12
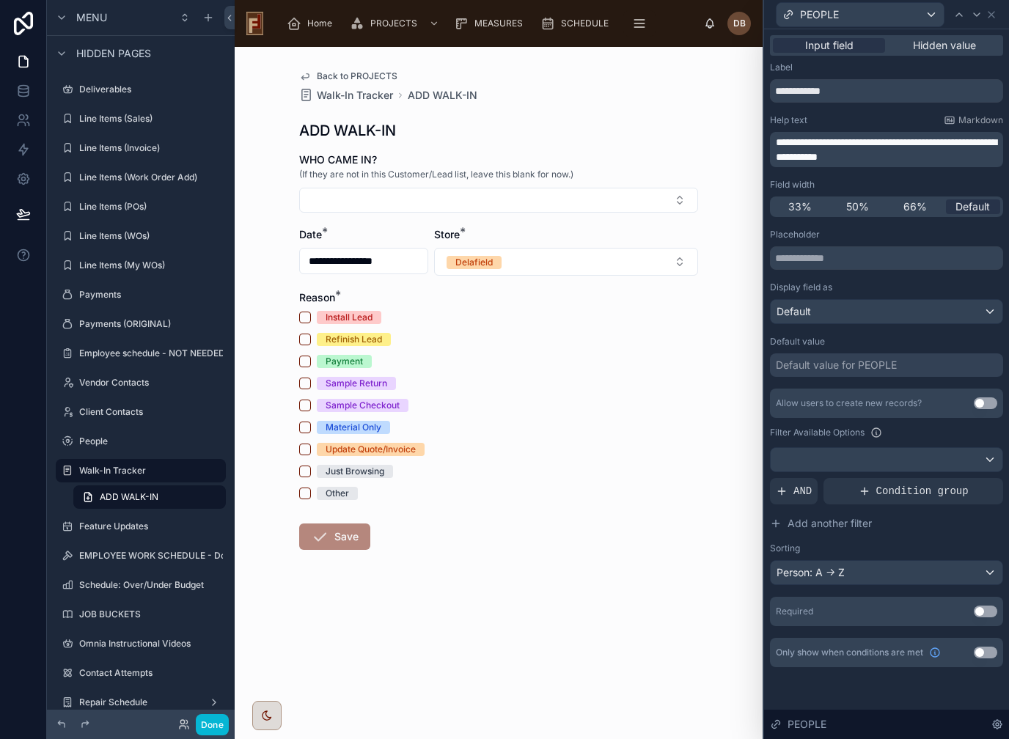
click at [891, 359] on div "Default value for PEOPLE" at bounding box center [836, 365] width 121 height 15
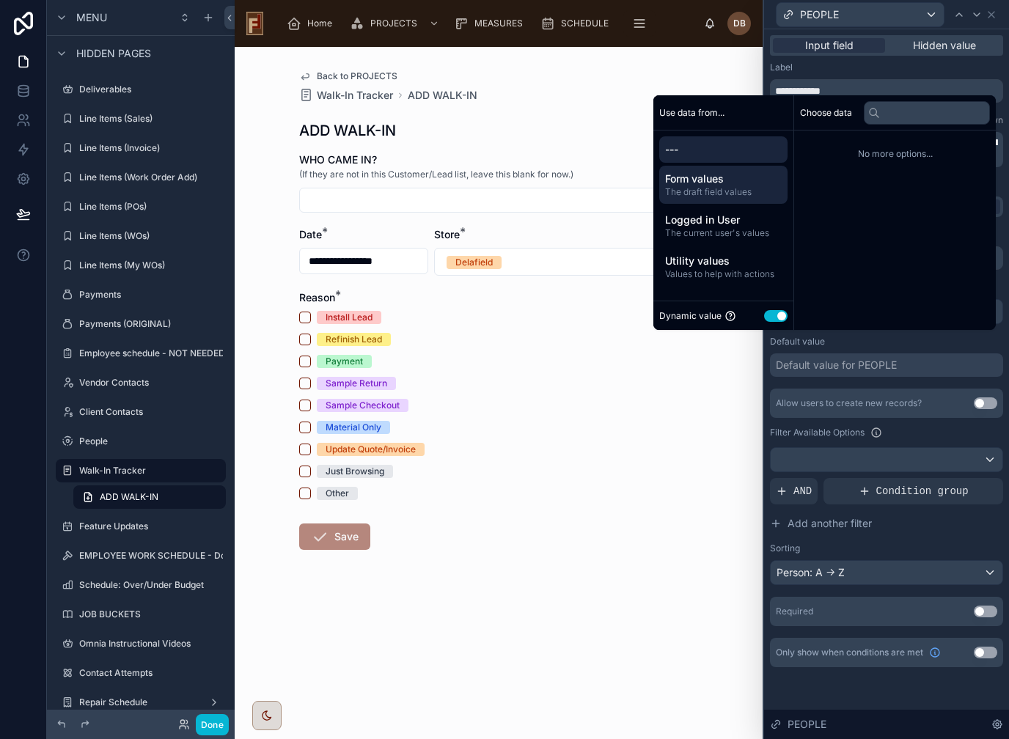
click at [743, 198] on span "The draft field values" at bounding box center [723, 192] width 117 height 12
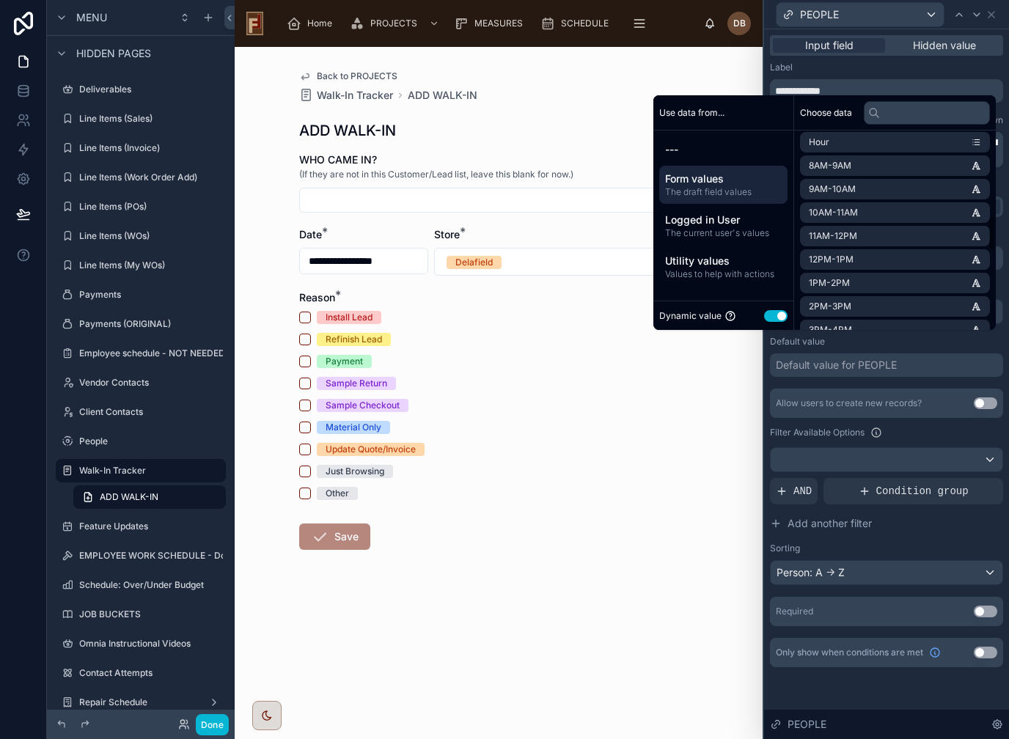
scroll to position [522, 0]
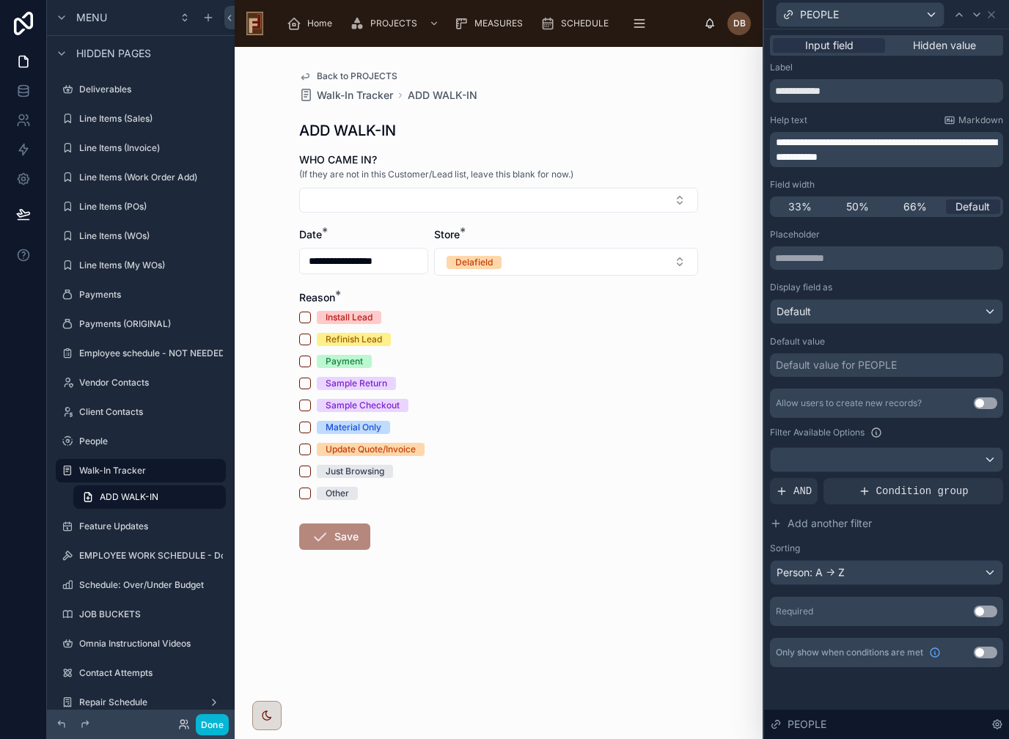
click at [586, 424] on div "Material Only" at bounding box center [498, 427] width 399 height 13
click at [850, 362] on div "Default value for PEOPLE" at bounding box center [836, 365] width 121 height 15
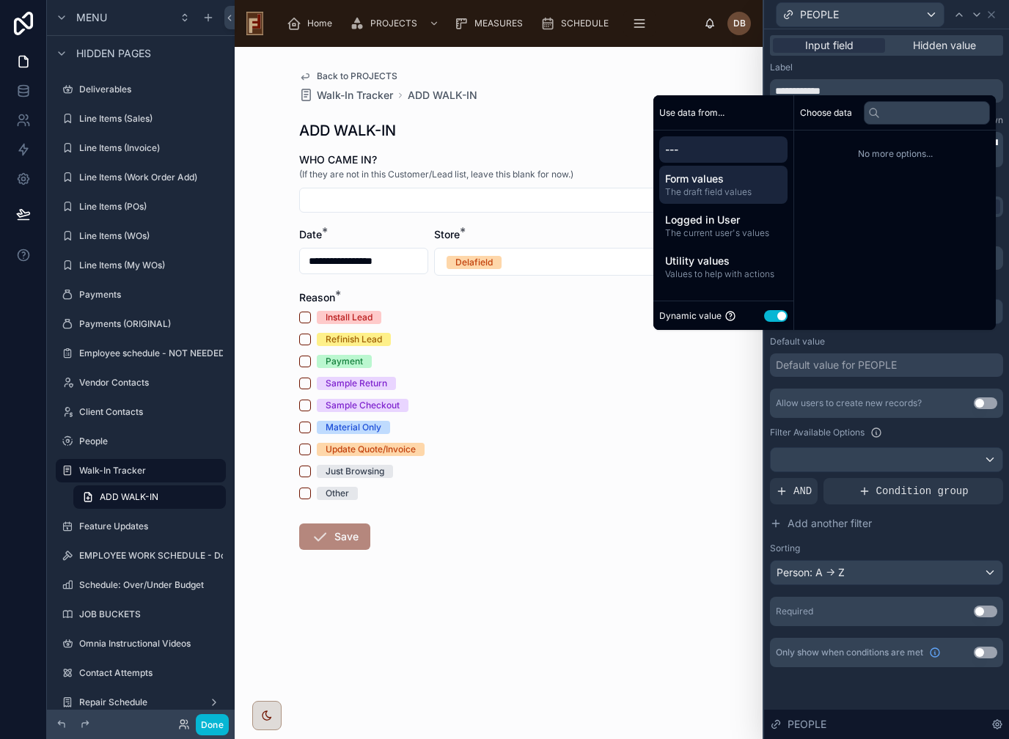
click at [736, 198] on span "The draft field values" at bounding box center [723, 192] width 117 height 12
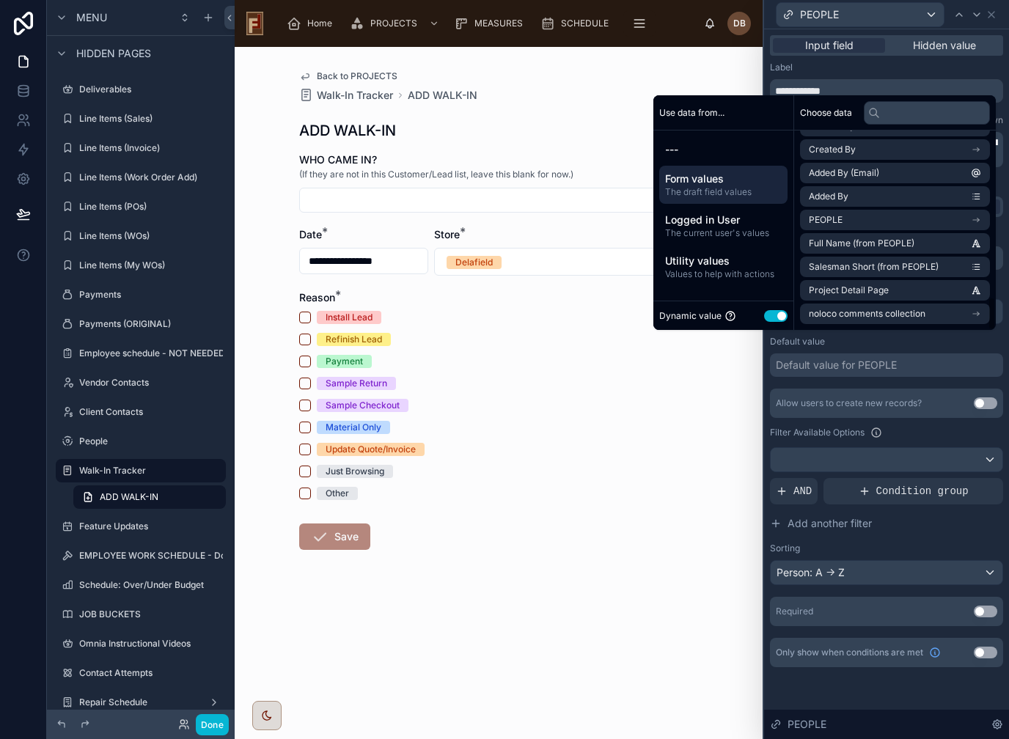
scroll to position [1006, 0]
click at [935, 230] on li "PEOPLE" at bounding box center [895, 220] width 190 height 21
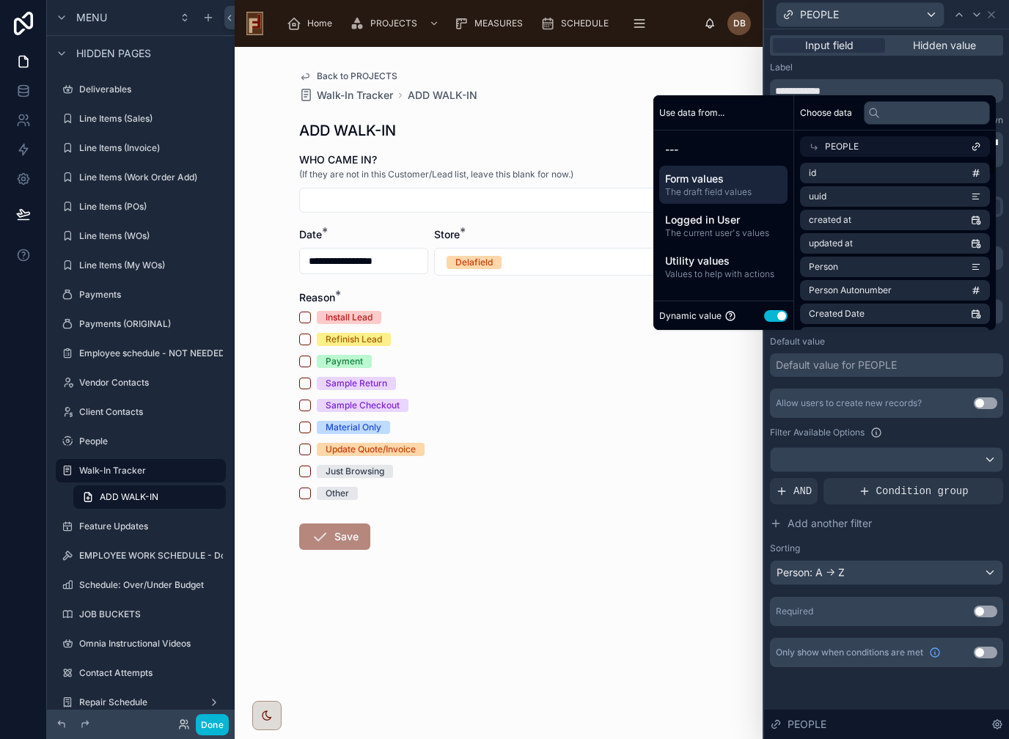
scroll to position [0, 0]
click at [943, 183] on li "id" at bounding box center [895, 173] width 190 height 21
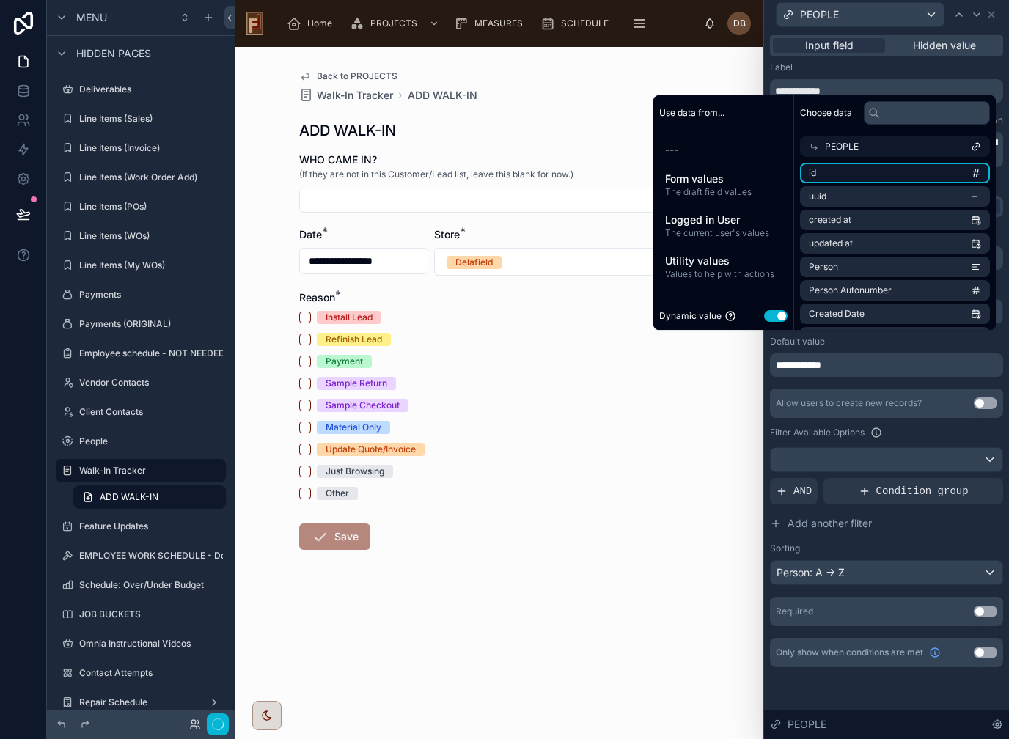
scroll to position [18, 0]
click at [946, 198] on li "uuid" at bounding box center [895, 196] width 190 height 21
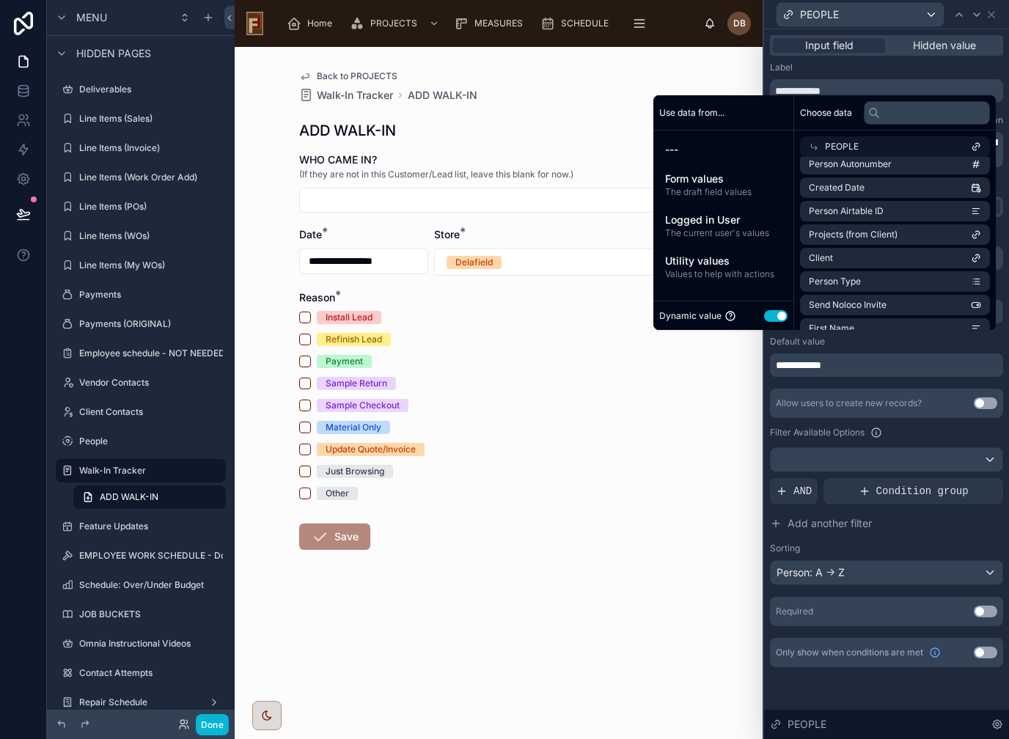
scroll to position [125, 0]
click at [931, 256] on li "Client" at bounding box center [895, 259] width 190 height 21
click at [957, 260] on li "Client" at bounding box center [895, 259] width 190 height 21
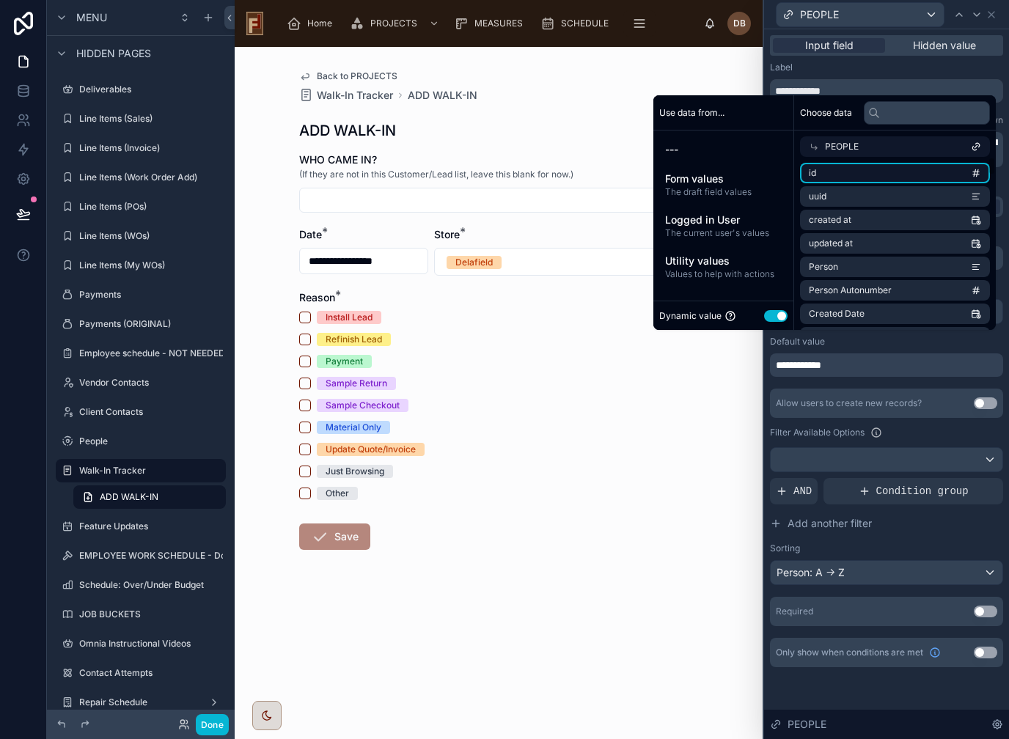
scroll to position [0, 0]
click at [913, 172] on li "id" at bounding box center [895, 173] width 190 height 21
click at [816, 147] on div "PEOPLE" at bounding box center [895, 146] width 190 height 21
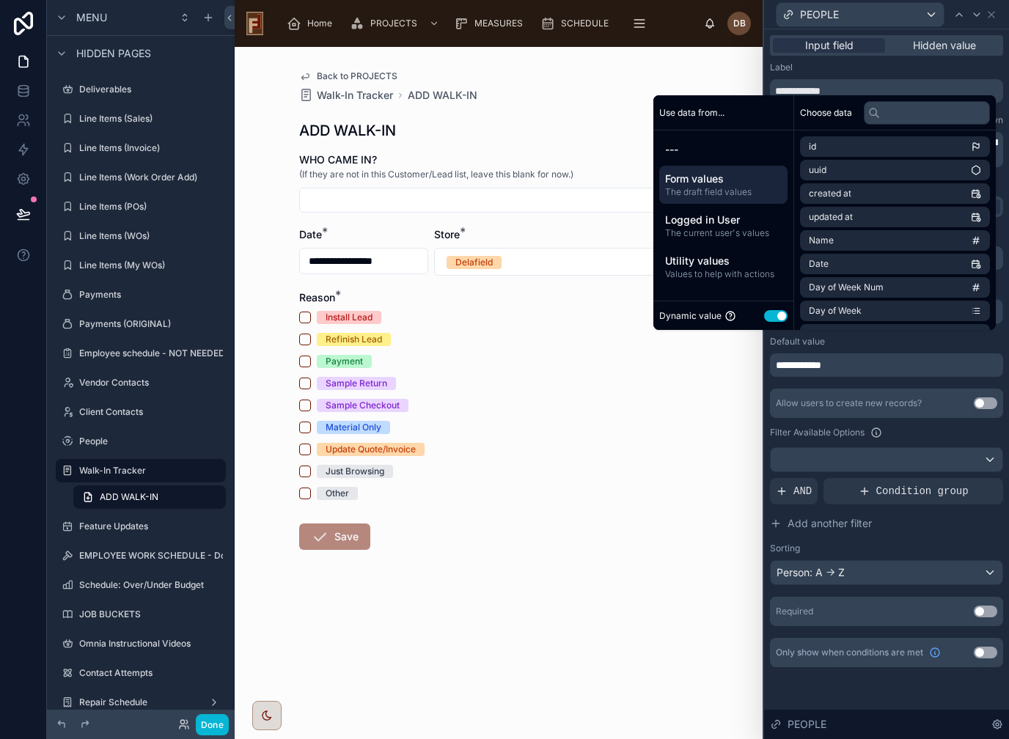
click at [740, 179] on span "Form values" at bounding box center [723, 179] width 117 height 15
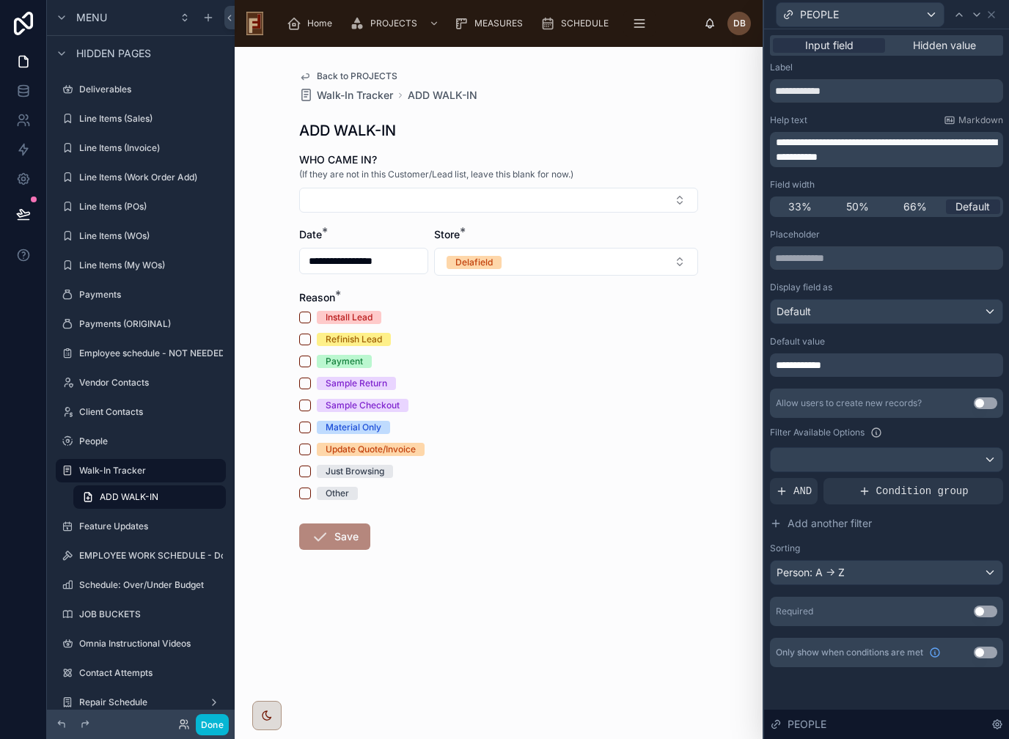
click at [519, 169] on span "(If they are not in this Customer/Lead list, leave this blank for now.)" at bounding box center [436, 175] width 274 height 12
click at [370, 74] on span "Back to PROJECTS" at bounding box center [357, 76] width 81 height 12
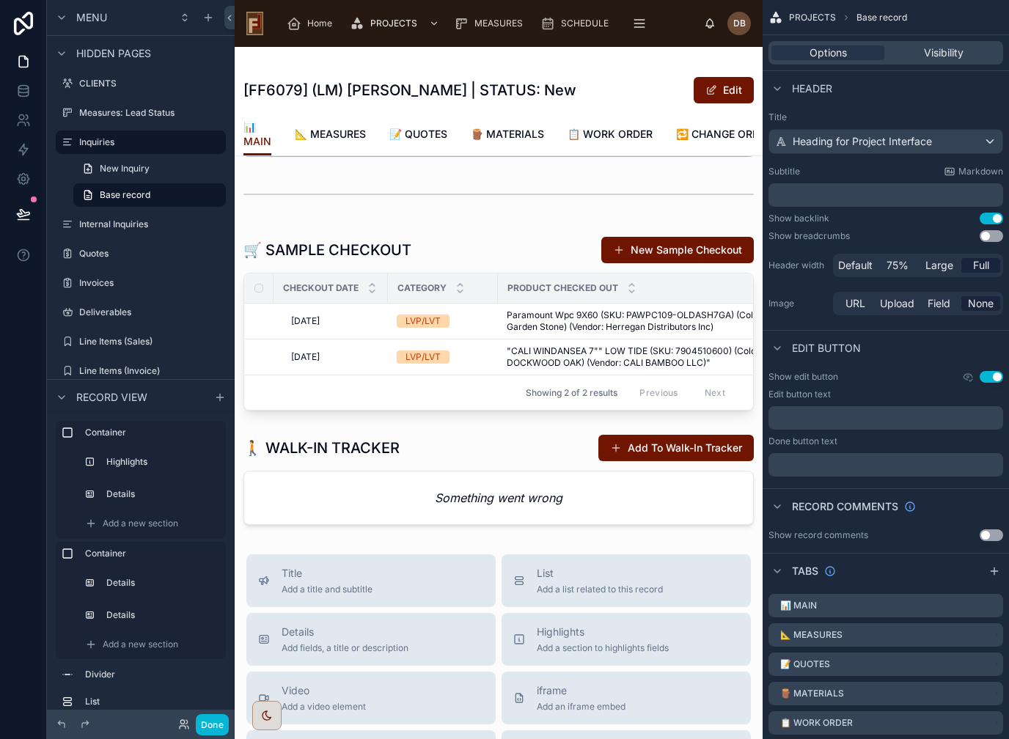
scroll to position [698, 0]
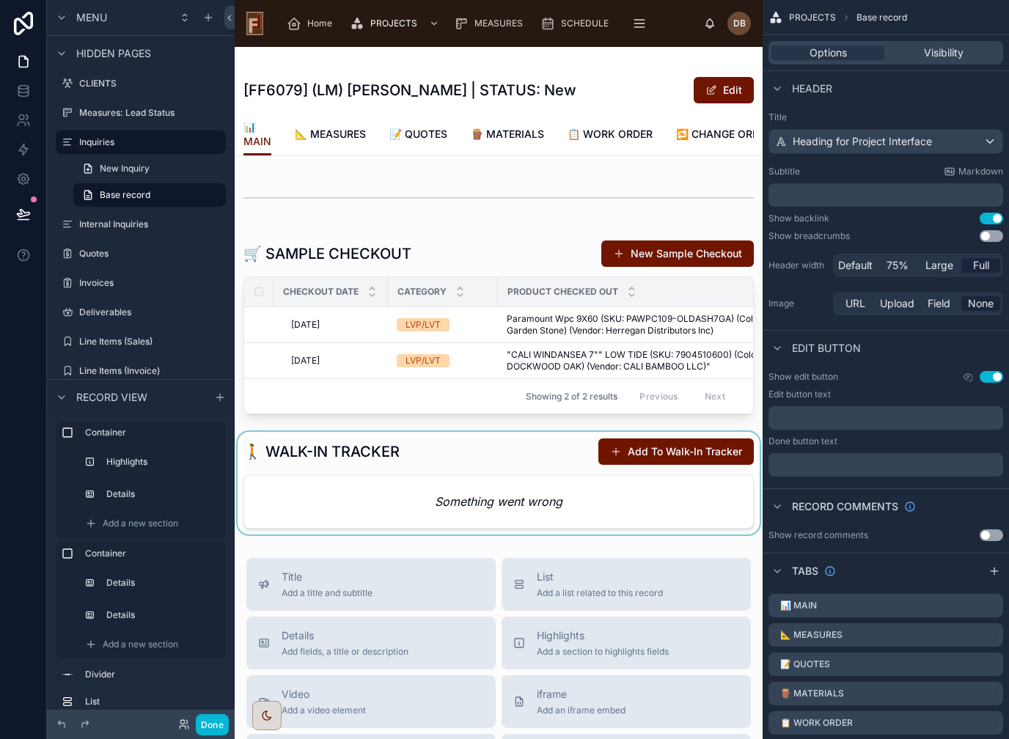
click at [398, 478] on div at bounding box center [499, 483] width 528 height 103
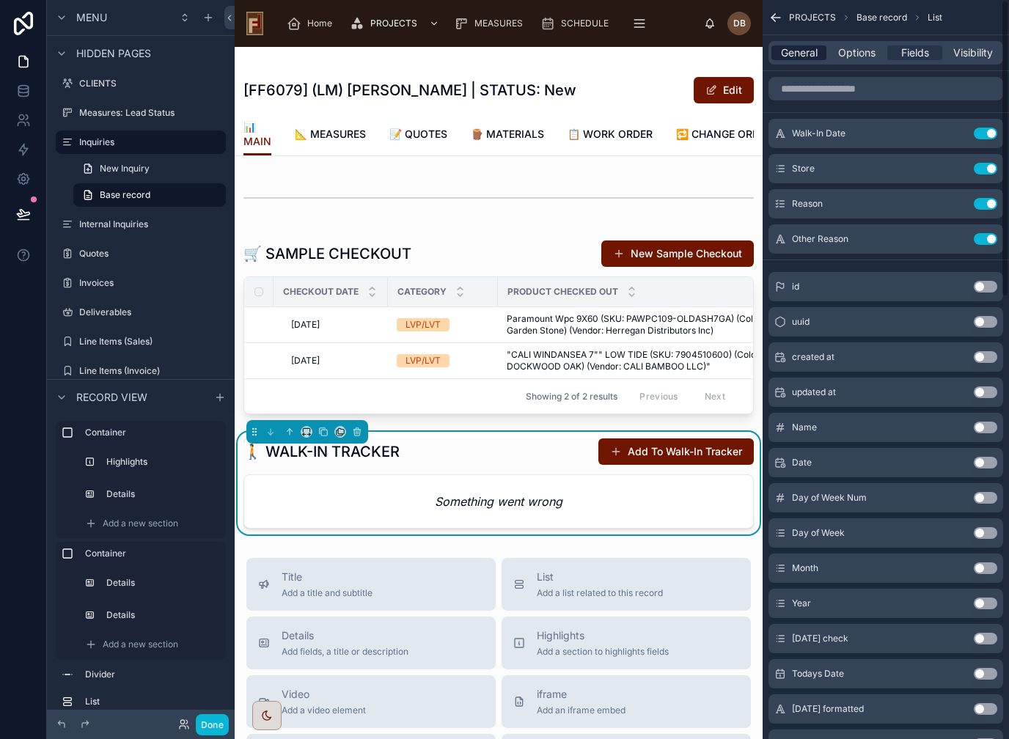
click at [802, 55] on span "General" at bounding box center [799, 52] width 37 height 15
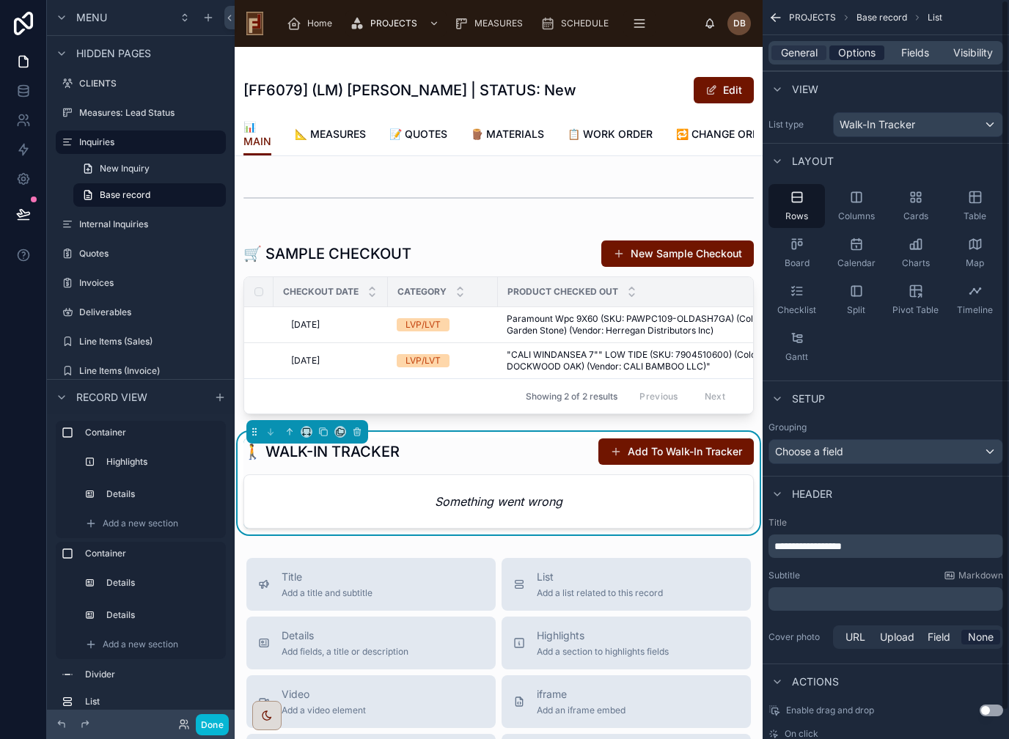
click at [858, 54] on span "Options" at bounding box center [856, 52] width 37 height 15
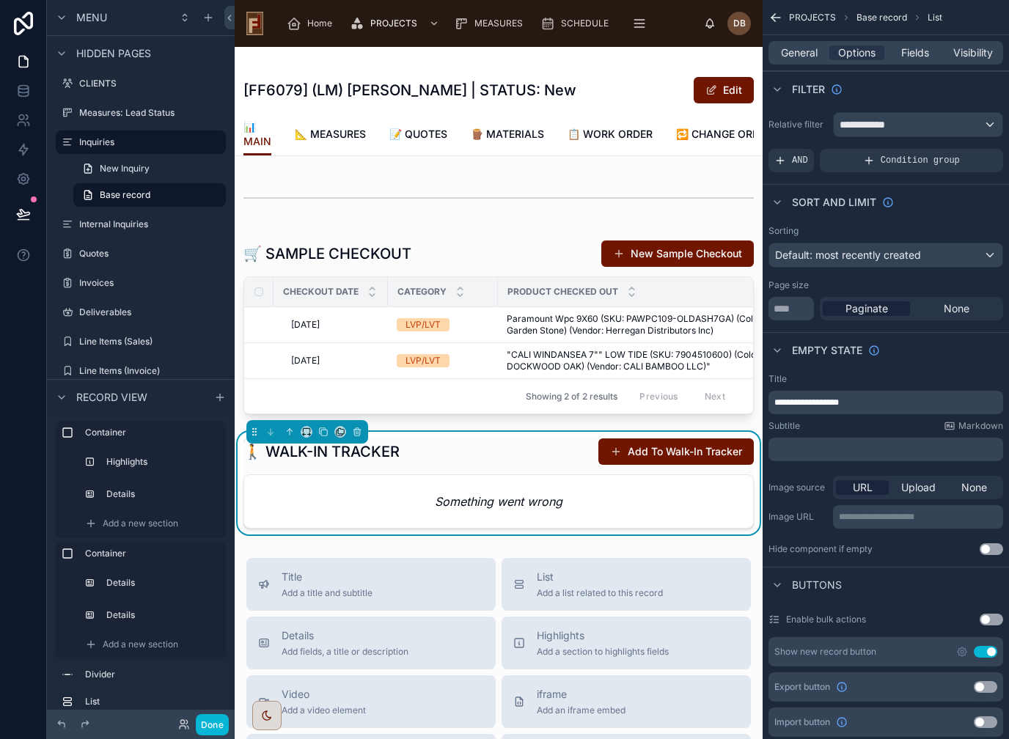
click at [913, 127] on div "**********" at bounding box center [918, 124] width 169 height 23
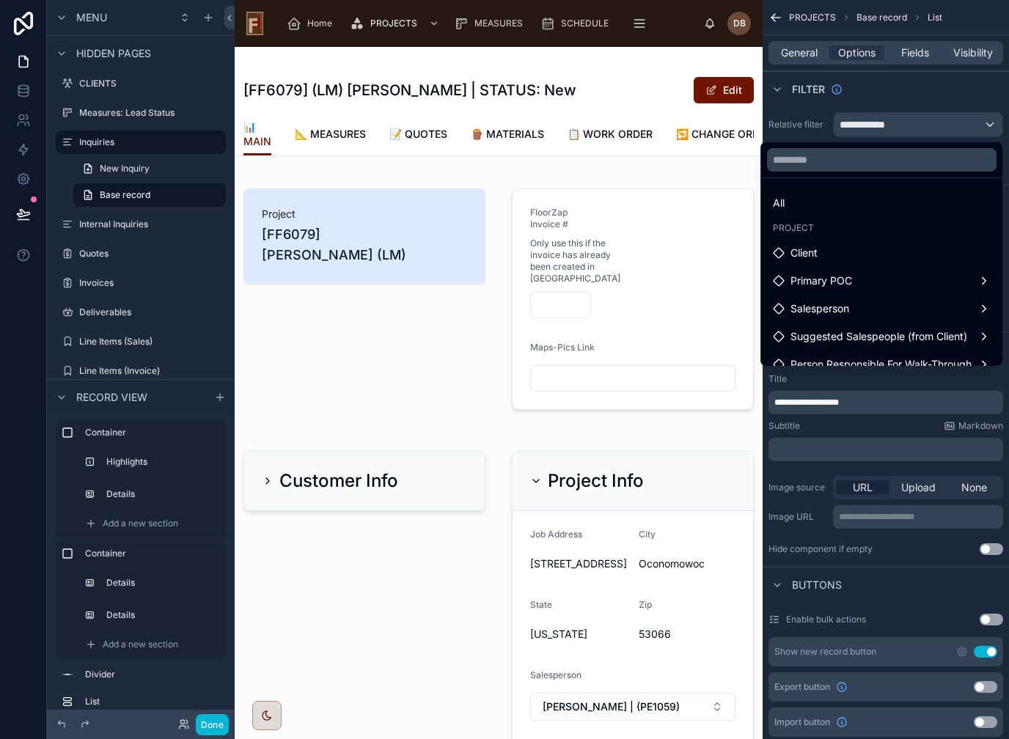
scroll to position [0, 0]
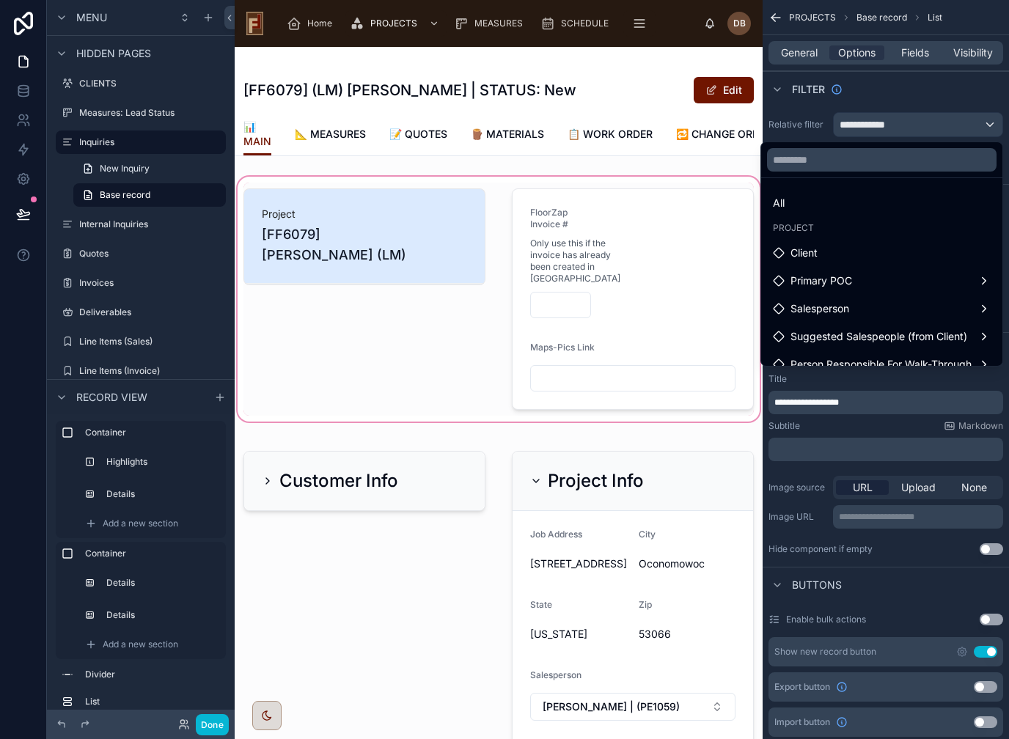
click at [493, 348] on div at bounding box center [499, 299] width 528 height 251
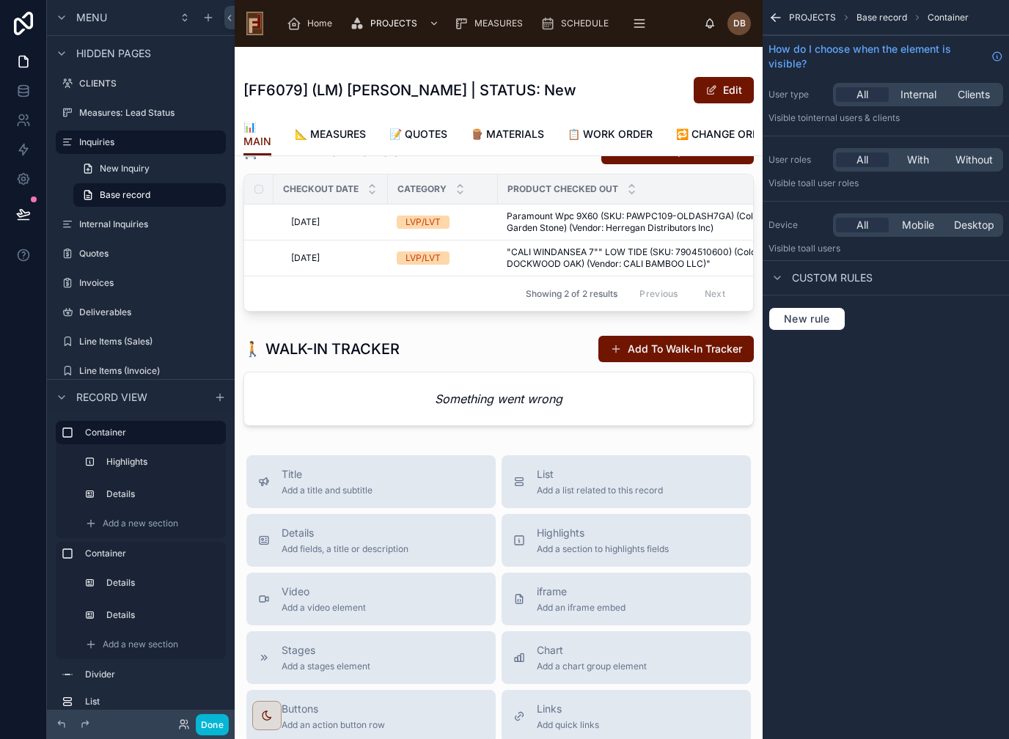
scroll to position [811, 0]
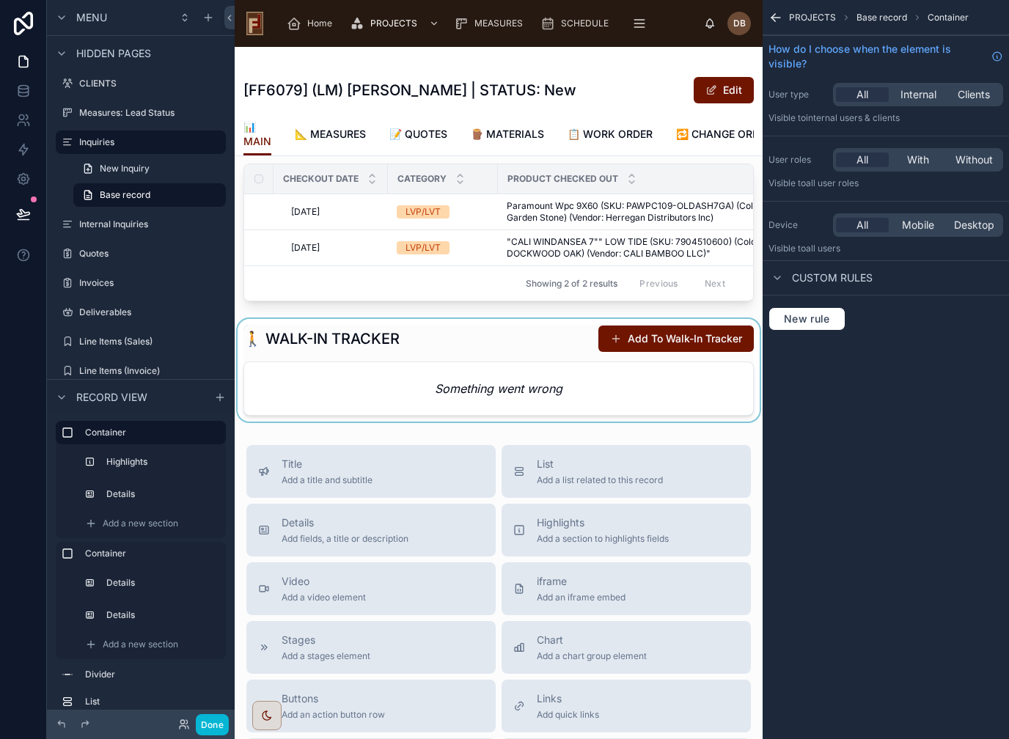
click at [468, 370] on div at bounding box center [499, 370] width 528 height 103
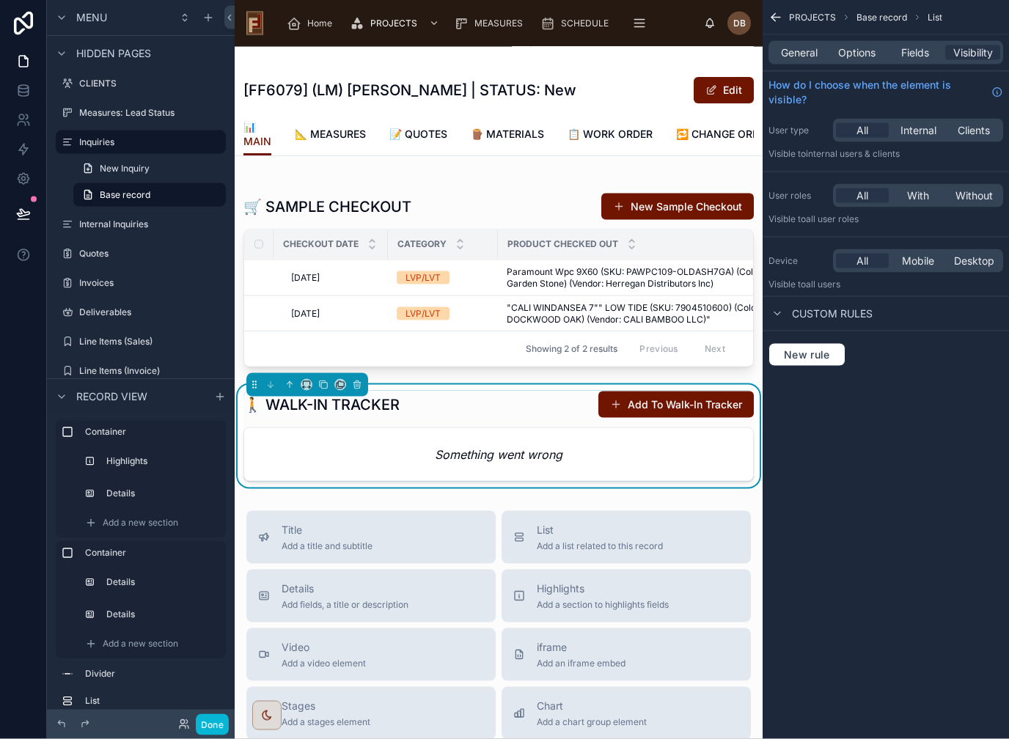
scroll to position [18, 0]
click at [213, 717] on button "Done" at bounding box center [212, 725] width 33 height 21
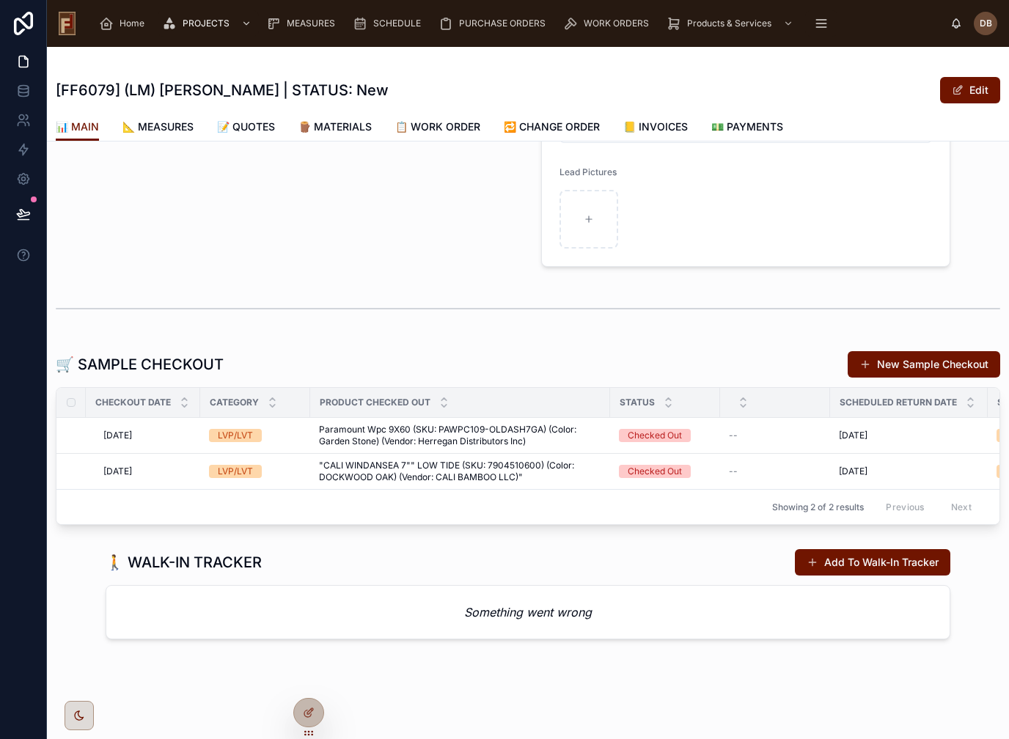
scroll to position [496, 0]
